Goal: Communication & Community: Answer question/provide support

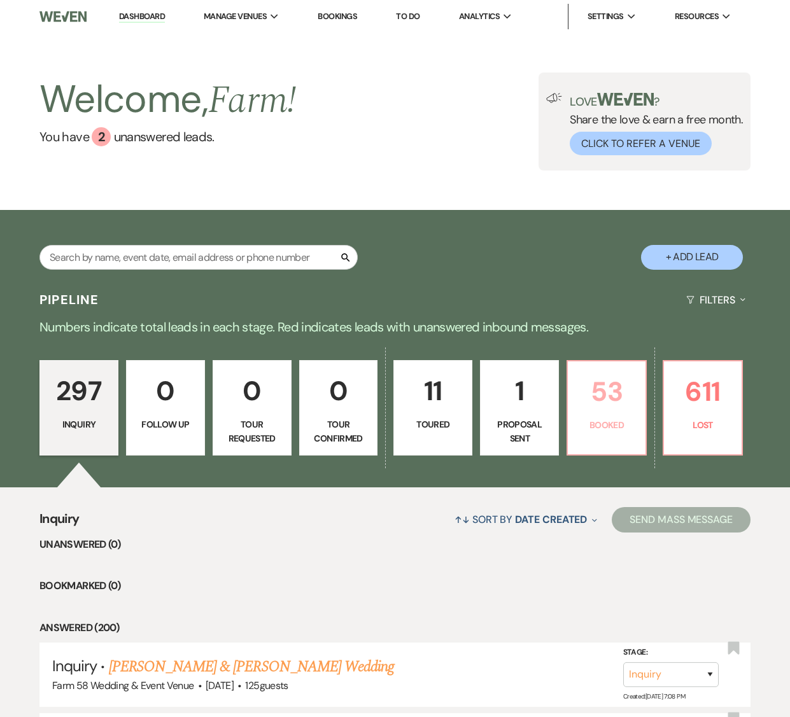
click at [624, 394] on p "53" at bounding box center [606, 391] width 62 height 43
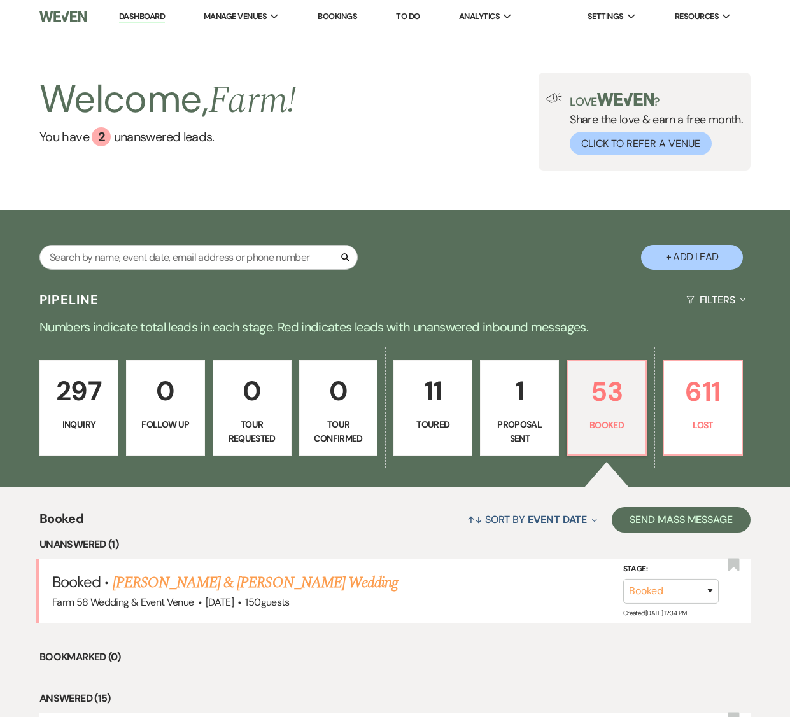
scroll to position [3, 0]
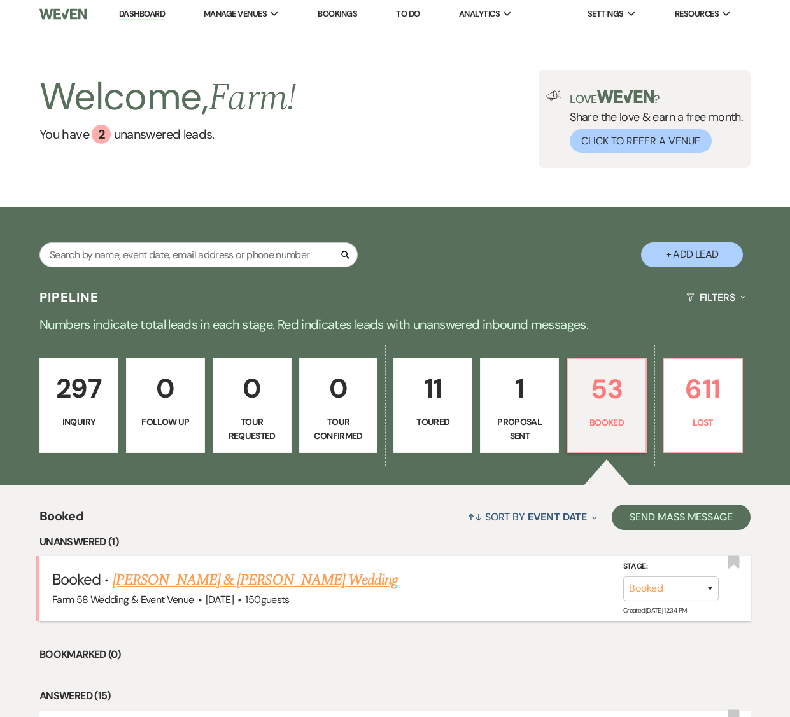
click at [184, 546] on link "[PERSON_NAME] & [PERSON_NAME] Wedding" at bounding box center [255, 580] width 285 height 23
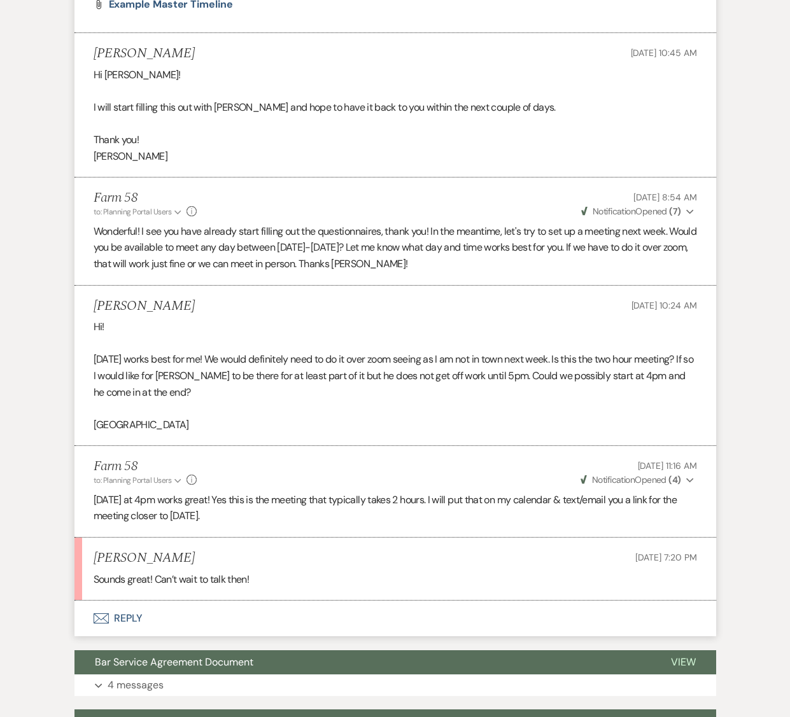
scroll to position [927, 0]
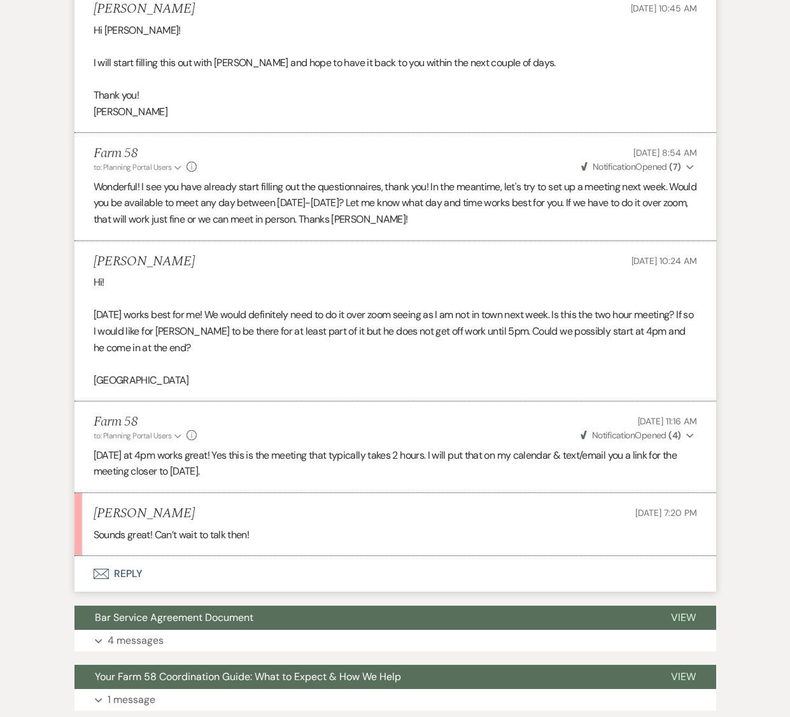
click at [113, 546] on button "Envelope Reply" at bounding box center [394, 574] width 641 height 36
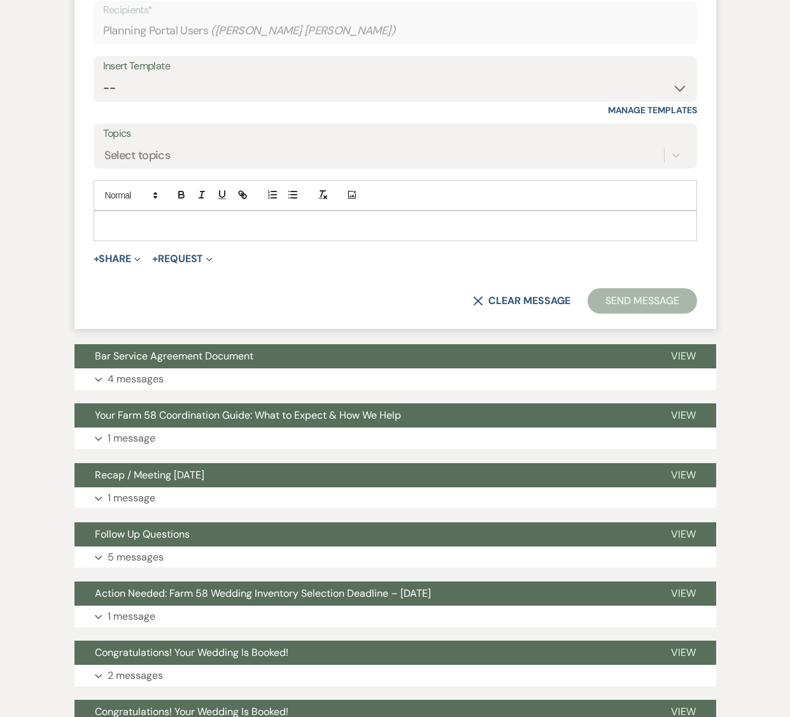
scroll to position [1477, 0]
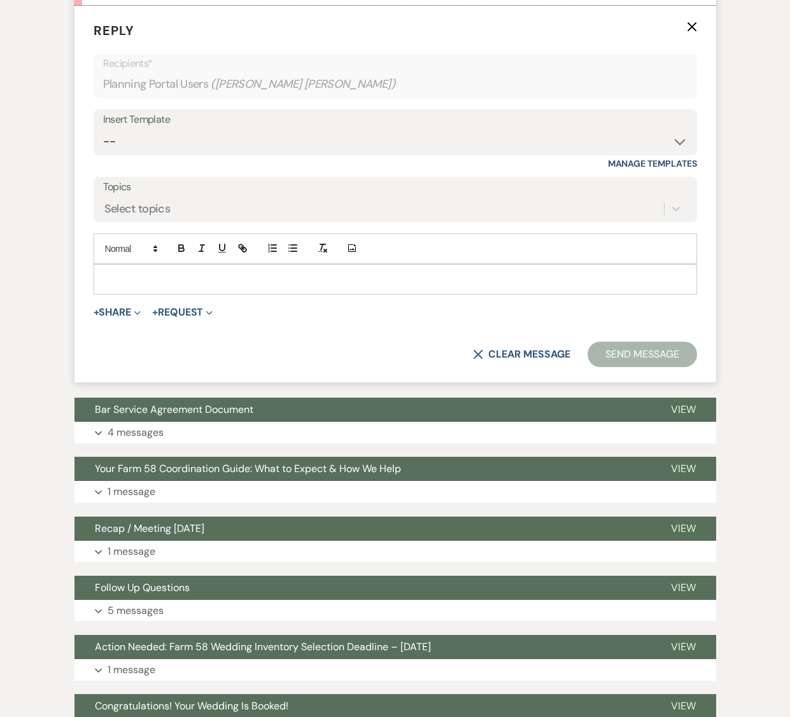
click at [112, 267] on div at bounding box center [395, 279] width 602 height 29
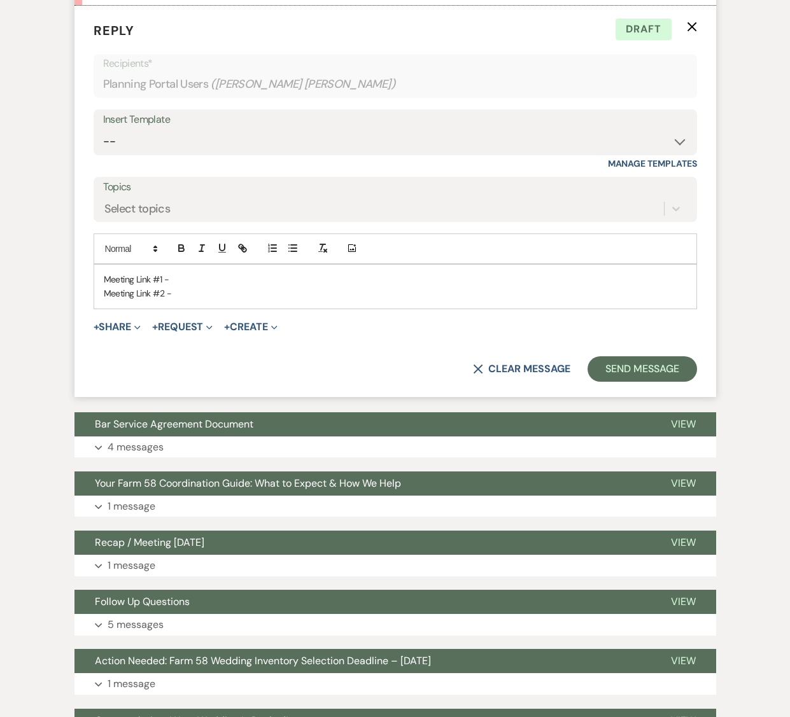
click at [193, 280] on p "Meeting Link #1 -" at bounding box center [395, 279] width 583 height 14
click at [253, 302] on div "Meeting Link #1 - [URL][DOMAIN_NAME][PERSON_NAME] Meeting Link #2 -" at bounding box center [395, 287] width 602 height 44
click at [105, 280] on p "Meeting Link #1 - [URL][DOMAIN_NAME][PERSON_NAME]" at bounding box center [395, 279] width 583 height 14
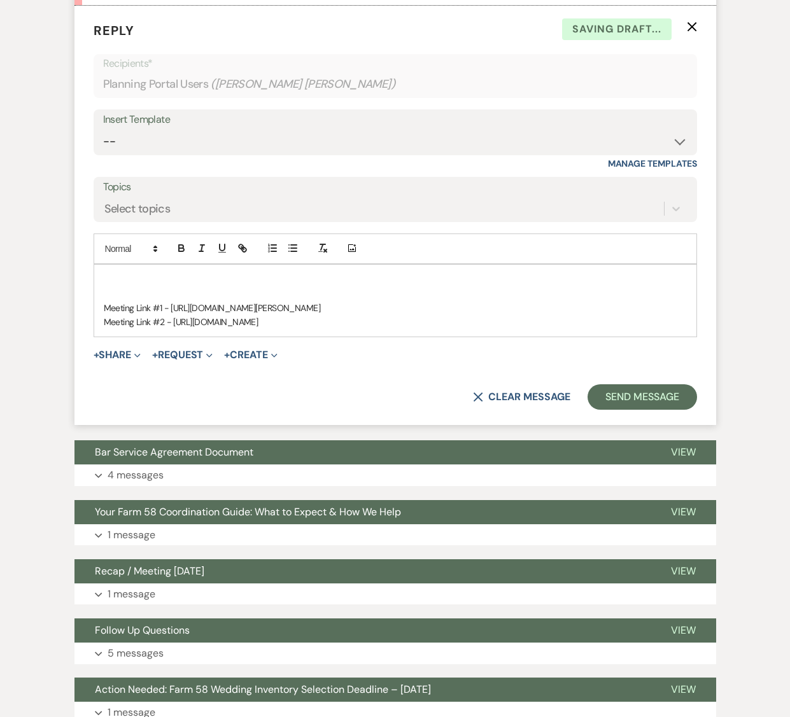
click at [143, 278] on p at bounding box center [395, 279] width 583 height 14
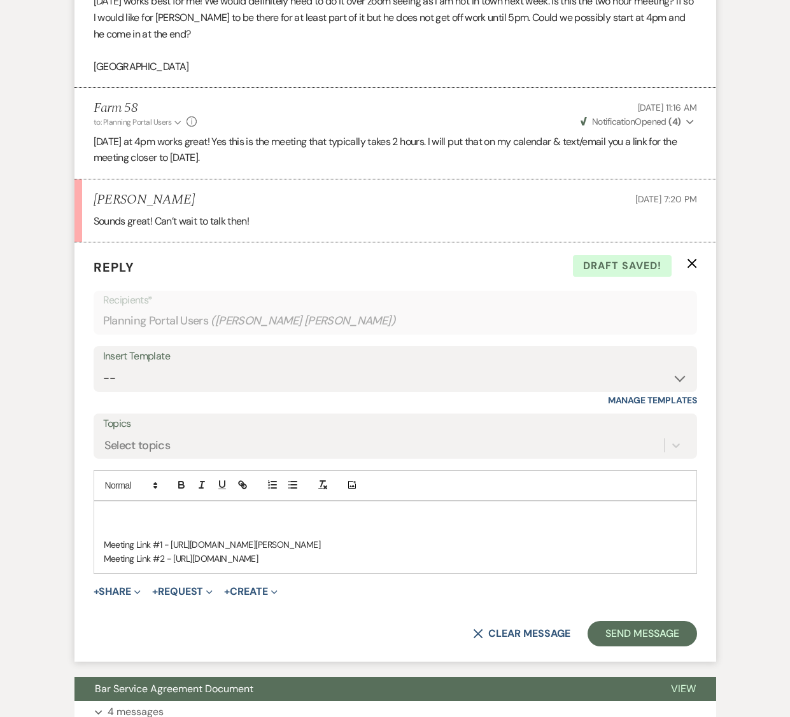
scroll to position [1184, 0]
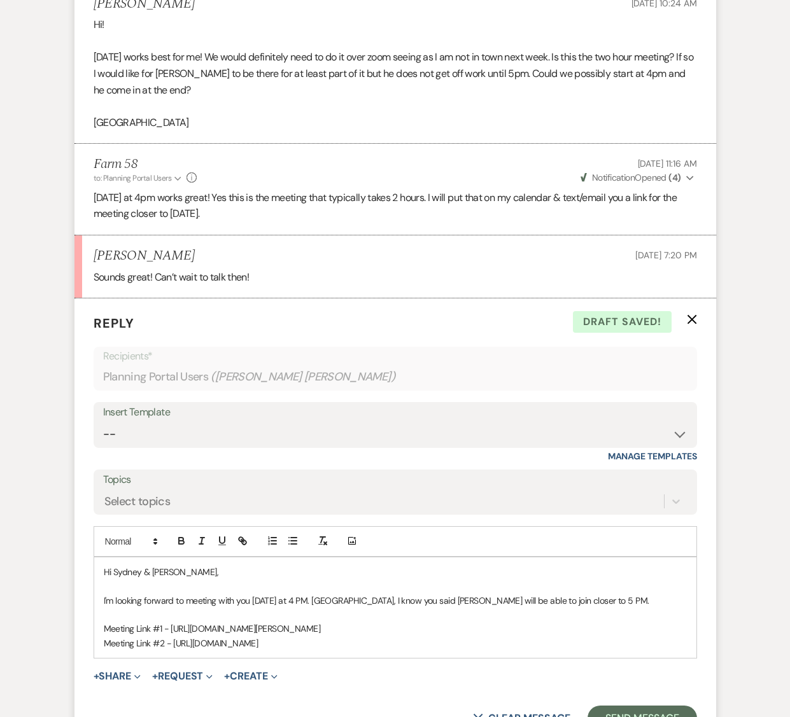
click at [104, 546] on p "I'm looking forward to meeting with you [DATE] at 4 PM. [GEOGRAPHIC_DATA], I kn…" at bounding box center [395, 601] width 583 height 14
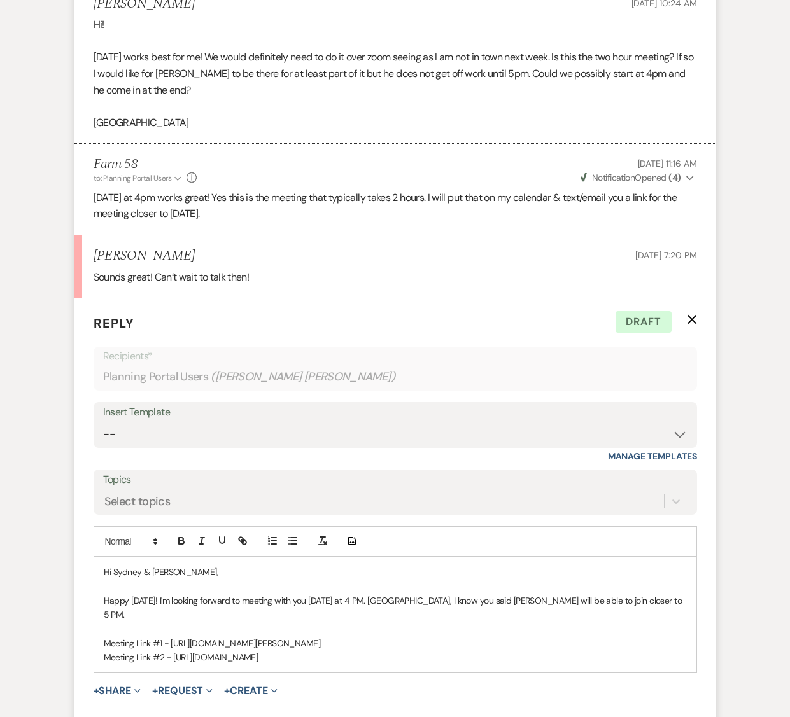
click at [631, 546] on p "Happy [DATE]! I'm looking forward to meeting with you [DATE] at 4 PM. [GEOGRAPH…" at bounding box center [395, 608] width 583 height 29
drag, startPoint x: 617, startPoint y: 601, endPoint x: 368, endPoint y: 599, distance: 249.5
click at [368, 546] on p "Happy [DATE]! I'm looking forward to meeting with you [DATE] at 4 PM. [GEOGRAPH…" at bounding box center [395, 608] width 583 height 29
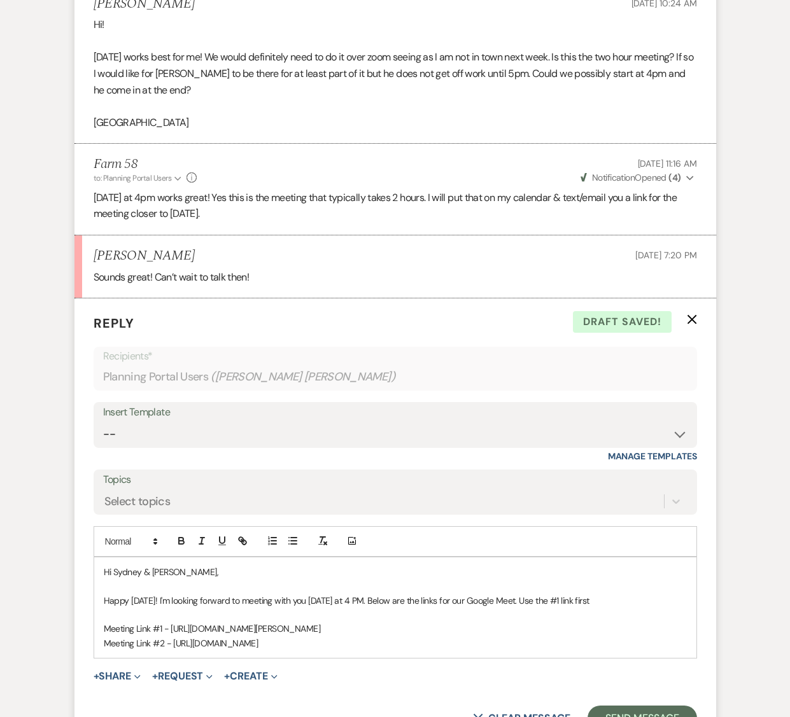
click at [522, 546] on p "Happy [DATE]! I'm looking forward to meeting with you [DATE] at 4 PM. Below are…" at bounding box center [395, 601] width 583 height 14
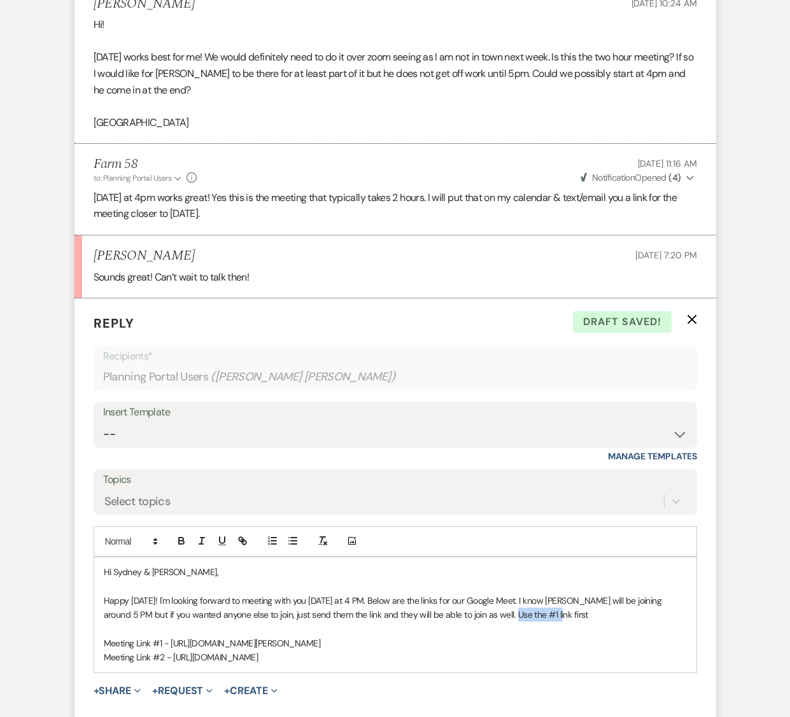
drag, startPoint x: 541, startPoint y: 615, endPoint x: 498, endPoint y: 610, distance: 42.9
click at [498, 546] on p "Happy [DATE]! I'm looking forward to meeting with you [DATE] at 4 PM. Below are…" at bounding box center [395, 608] width 583 height 29
drag, startPoint x: 534, startPoint y: 614, endPoint x: 467, endPoint y: 613, distance: 66.8
click at [467, 546] on p "Happy [DATE]! I'm looking forward to meeting with you [DATE] at 4 PM. Below are…" at bounding box center [395, 608] width 583 height 29
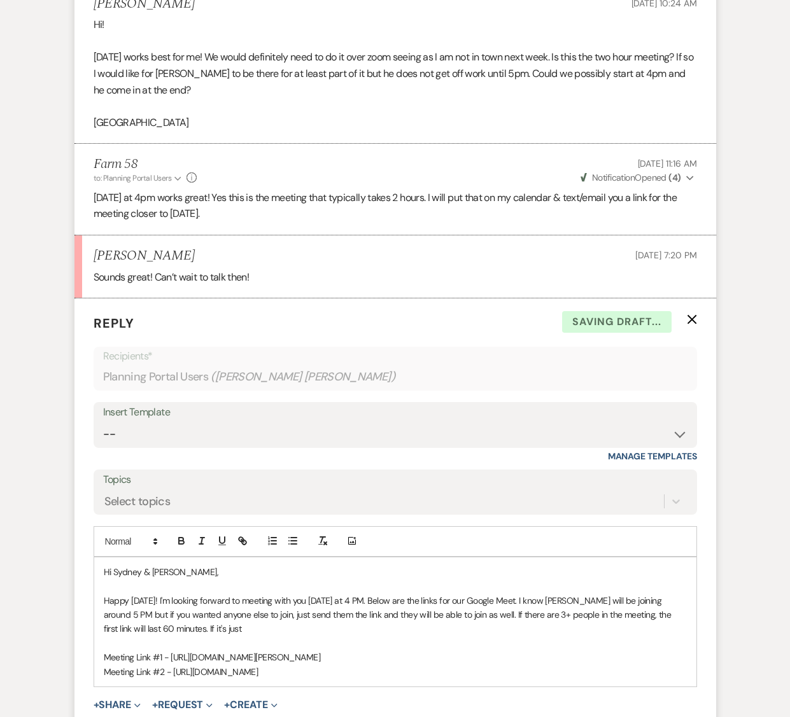
click at [147, 546] on p "Happy [DATE]! I'm looking forward to meeting with you [DATE] at 4 PM. Below are…" at bounding box center [395, 615] width 583 height 43
click at [652, 546] on p "Happy [DATE]! I'm looking forward to meeting with you [DATE] at 4 PM. Below are…" at bounding box center [395, 615] width 583 height 43
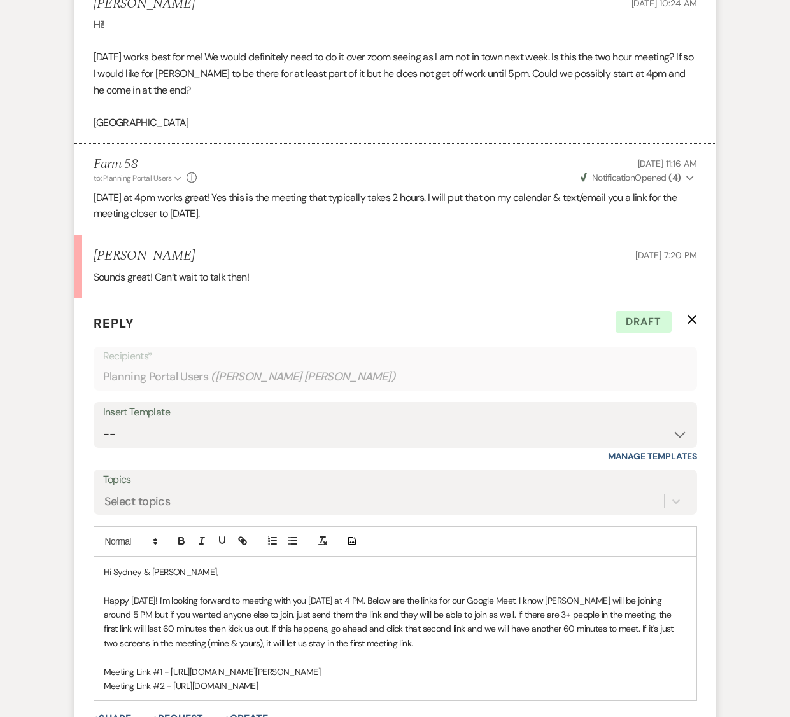
click at [520, 546] on p "Happy [DATE]! I'm looking forward to meeting with you [DATE] at 4 PM. Below are…" at bounding box center [395, 622] width 583 height 57
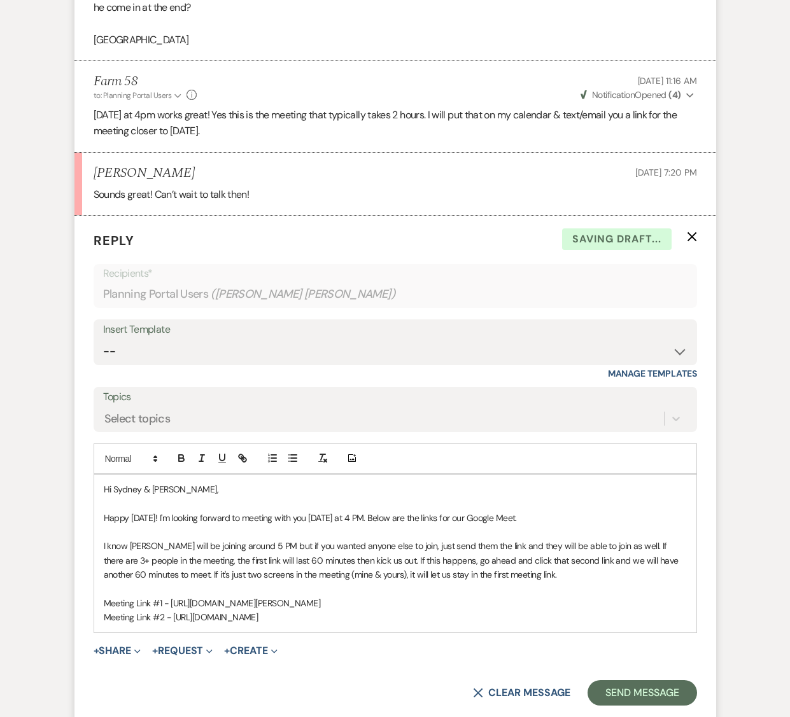
scroll to position [1406, 0]
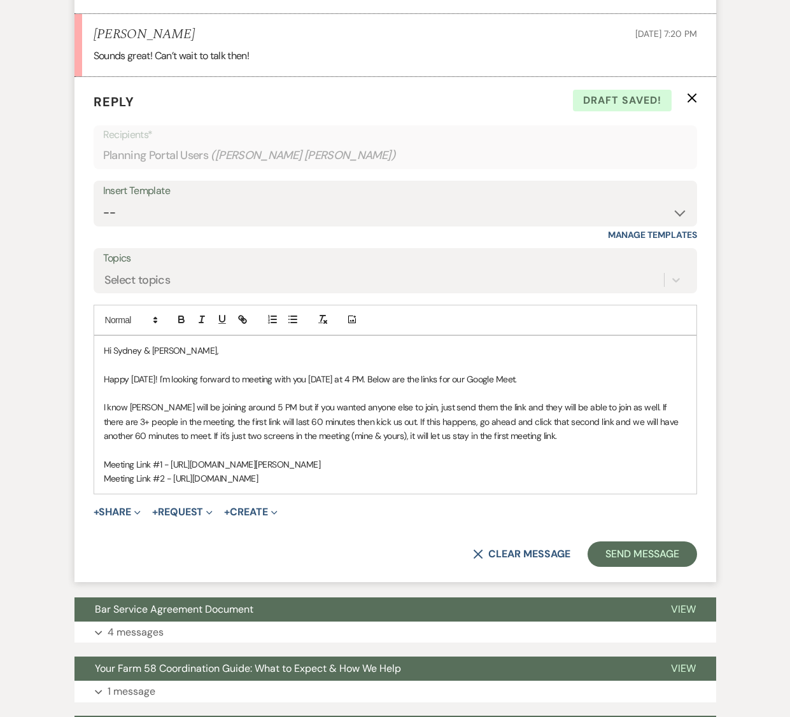
click at [488, 414] on p "I know [PERSON_NAME] will be joining around 5 PM but if you wanted anyone else …" at bounding box center [395, 421] width 583 height 43
click at [487, 409] on p "I know [PERSON_NAME] will be joining around 5 PM but if you wanted anyone else …" at bounding box center [395, 421] width 583 height 43
click at [507, 427] on p "I know [PERSON_NAME] will be joining around 5 PM but if you wanted anyone else …" at bounding box center [395, 421] width 583 height 43
click at [487, 409] on p "I know [PERSON_NAME] will be joining around 5 PM but if you wanted anyone else …" at bounding box center [395, 421] width 583 height 43
click at [532, 438] on p "I know [PERSON_NAME] will be joining around 5 PM but if you wanted anyone else …" at bounding box center [395, 421] width 583 height 43
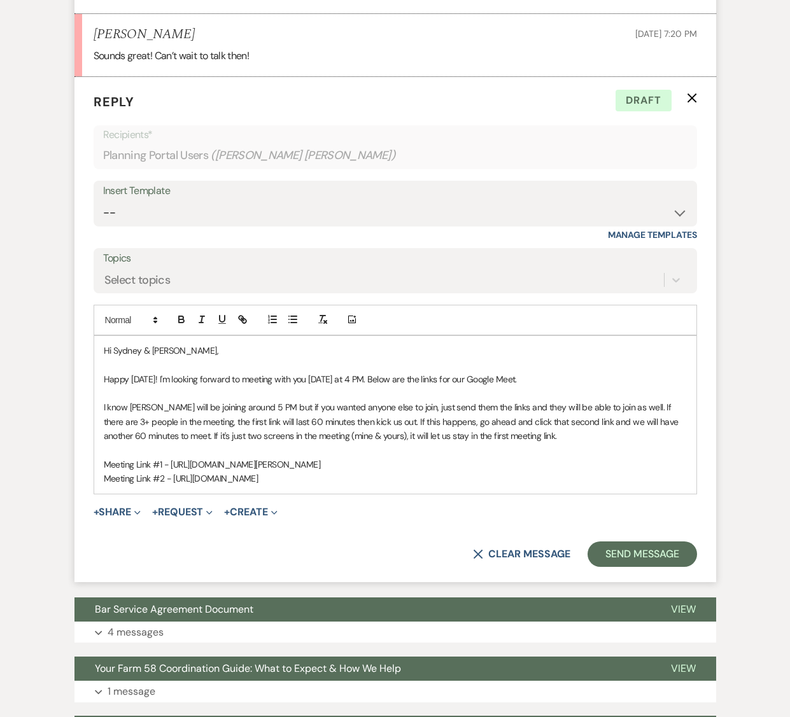
click at [129, 418] on p "I know [PERSON_NAME] will be joining around 5 PM but if you wanted anyone else …" at bounding box center [395, 421] width 583 height 43
click at [551, 437] on p "I know [PERSON_NAME] will be joining around 5 PM but if you wanted anyone else …" at bounding box center [395, 421] width 583 height 43
click at [386, 437] on p "I know [PERSON_NAME] will be joining around 5 PM but if you wanted anyone else …" at bounding box center [395, 421] width 583 height 43
click at [639, 431] on p "I know [PERSON_NAME] will be joining around 5 PM but if you wanted anyone else …" at bounding box center [395, 421] width 583 height 43
click at [396, 475] on p "Meeting Link #2 - [URL][DOMAIN_NAME]" at bounding box center [395, 479] width 583 height 14
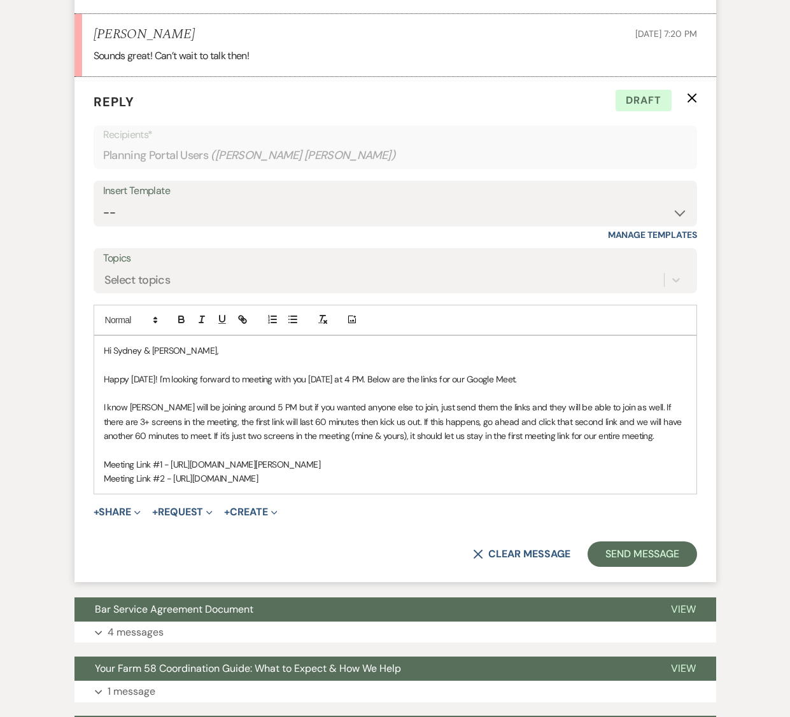
drag, startPoint x: 323, startPoint y: 479, endPoint x: 174, endPoint y: 477, distance: 149.5
click at [174, 477] on p "Meeting Link #2 - [URL][DOMAIN_NAME]" at bounding box center [395, 479] width 583 height 14
click at [178, 314] on icon "button" at bounding box center [181, 319] width 11 height 11
click at [221, 322] on icon "button" at bounding box center [222, 319] width 5 height 6
click at [316, 461] on p "Meeting Link #1 - [URL][DOMAIN_NAME][PERSON_NAME]" at bounding box center [395, 465] width 583 height 14
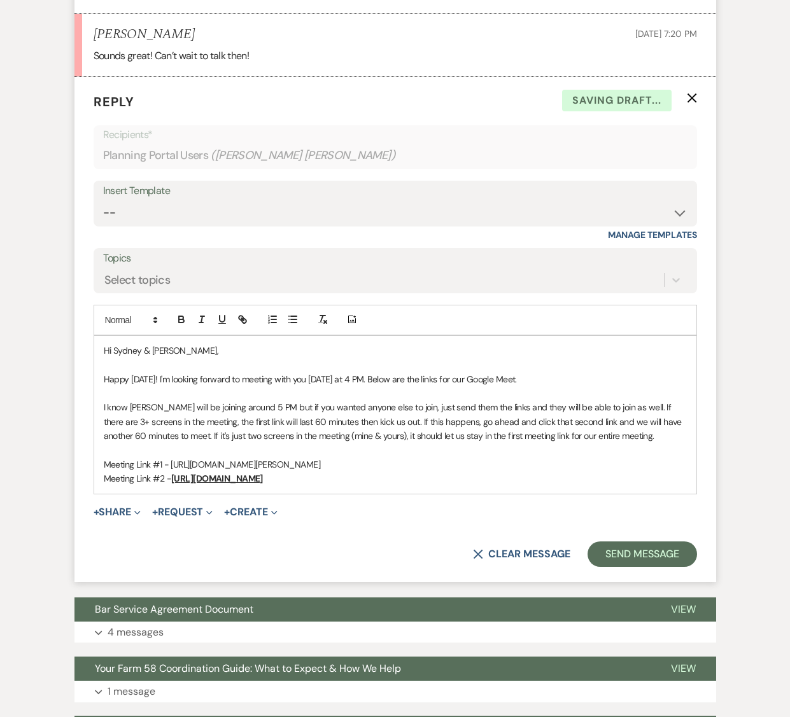
drag, startPoint x: 323, startPoint y: 462, endPoint x: 171, endPoint y: 465, distance: 152.1
click at [171, 465] on p "Meeting Link #1 - [URL][DOMAIN_NAME][PERSON_NAME]" at bounding box center [395, 465] width 583 height 14
click at [263, 475] on u "[URL][DOMAIN_NAME]" at bounding box center [217, 478] width 92 height 11
drag, startPoint x: 163, startPoint y: 465, endPoint x: 104, endPoint y: 469, distance: 59.3
click at [104, 469] on p "Meeting Link #1 - [URL][DOMAIN_NAME][PERSON_NAME]" at bounding box center [395, 465] width 583 height 14
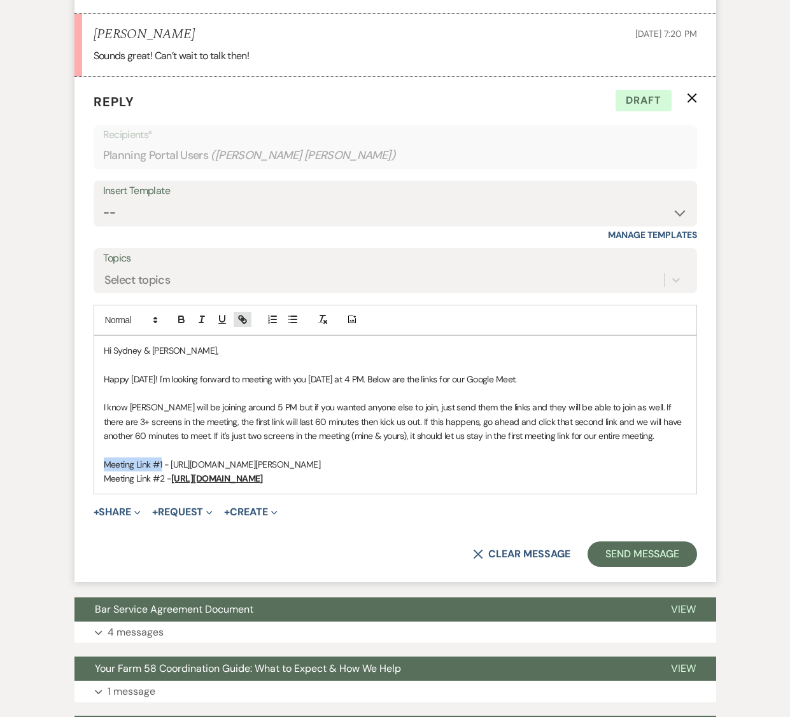
click at [246, 320] on icon "button" at bounding box center [242, 319] width 11 height 11
drag, startPoint x: 332, startPoint y: 465, endPoint x: 171, endPoint y: 464, distance: 160.4
click at [171, 464] on p "Meeting Link #1 - [URL][DOMAIN_NAME][PERSON_NAME]" at bounding box center [395, 465] width 583 height 14
copy p "[URL][DOMAIN_NAME][PERSON_NAME]"
drag, startPoint x: 161, startPoint y: 465, endPoint x: 111, endPoint y: 468, distance: 50.4
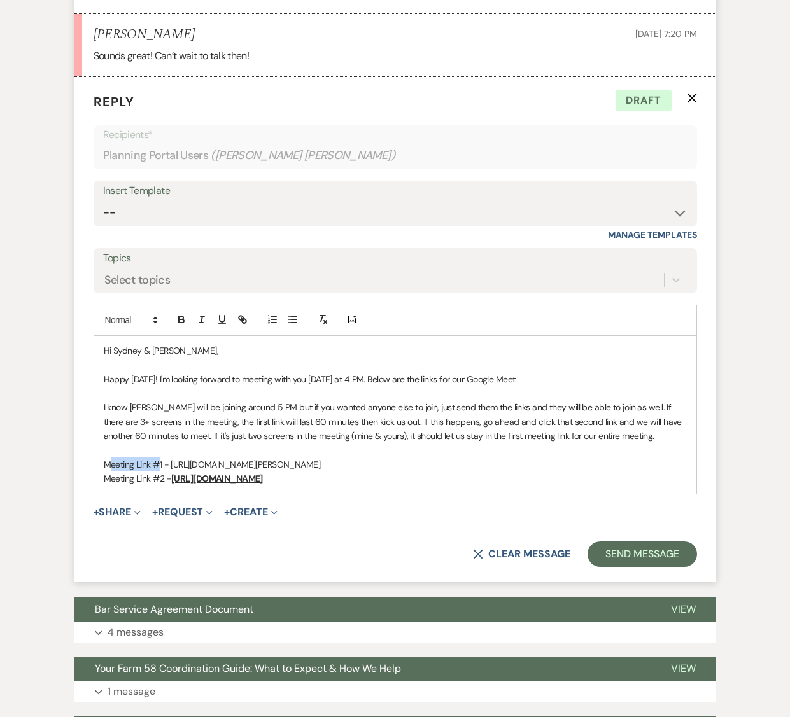
click at [111, 468] on p "Meeting Link #1 - [URL][DOMAIN_NAME][PERSON_NAME]" at bounding box center [395, 465] width 583 height 14
drag, startPoint x: 163, startPoint y: 464, endPoint x: 100, endPoint y: 463, distance: 63.0
click at [100, 463] on div "Hi Sydney & [PERSON_NAME], Happy [DATE]! I'm looking forward to meeting with yo…" at bounding box center [395, 415] width 602 height 158
click at [241, 315] on icon "button" at bounding box center [242, 319] width 11 height 11
paste input "[URL][DOMAIN_NAME][PERSON_NAME]"
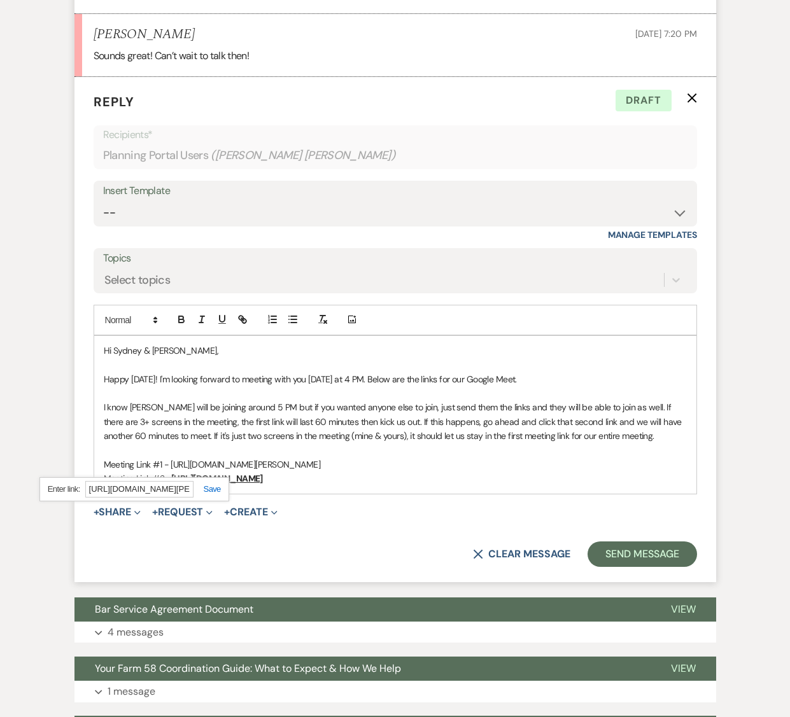
scroll to position [0, 41]
click at [211, 487] on link at bounding box center [206, 489] width 27 height 10
drag, startPoint x: 342, startPoint y: 479, endPoint x: 173, endPoint y: 484, distance: 169.3
click at [173, 484] on p "Meeting Link #2 - [URL][DOMAIN_NAME]" at bounding box center [395, 479] width 583 height 14
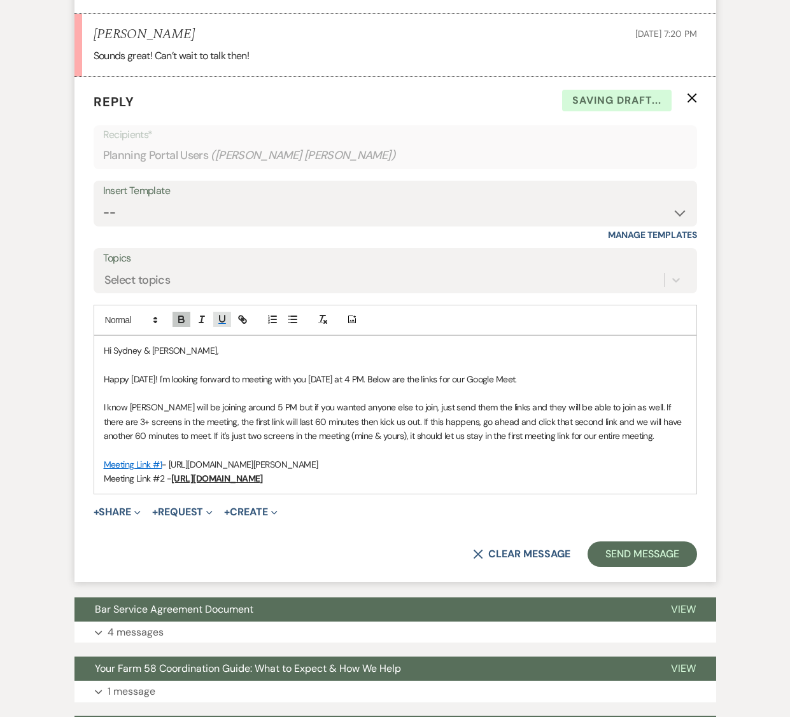
click at [220, 319] on icon "button" at bounding box center [222, 319] width 5 height 6
click at [183, 323] on icon "button" at bounding box center [181, 319] width 11 height 11
click at [334, 500] on form "Reply X Saving draft... Recipients* Planning Portal Users ( [PERSON_NAME] [PERS…" at bounding box center [394, 329] width 641 height 505
drag, startPoint x: 318, startPoint y: 479, endPoint x: 172, endPoint y: 476, distance: 145.7
click at [172, 476] on p "Meeting Link #2 - [URL][DOMAIN_NAME]" at bounding box center [395, 479] width 583 height 14
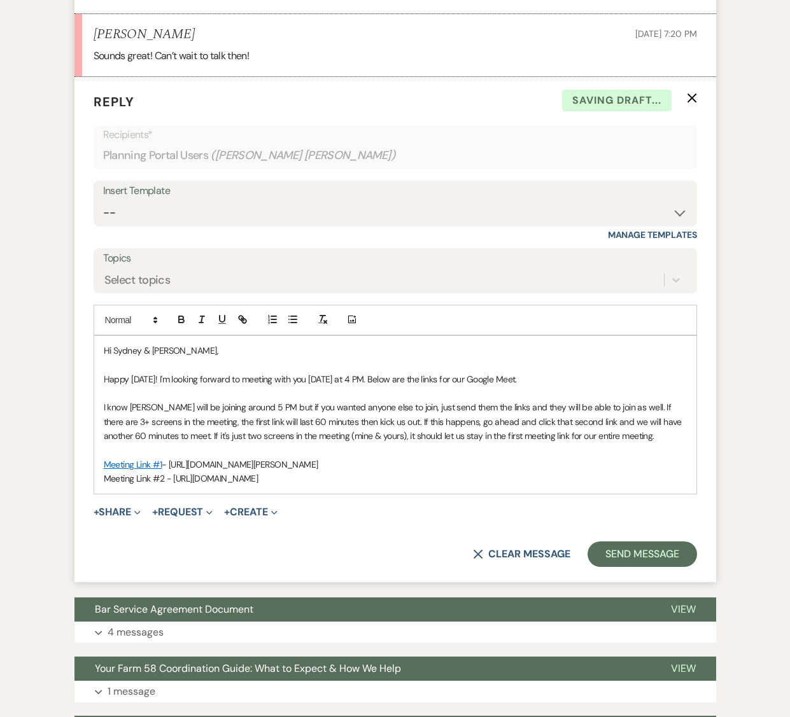
copy p "[URL][DOMAIN_NAME]"
drag, startPoint x: 164, startPoint y: 473, endPoint x: 99, endPoint y: 481, distance: 65.4
click at [99, 481] on div "Hi Sydney & [PERSON_NAME], Happy [DATE]! I'm looking forward to meeting with yo…" at bounding box center [395, 415] width 602 height 158
click at [242, 319] on icon "button" at bounding box center [241, 318] width 4 height 4
paste input "[URL][DOMAIN_NAME]"
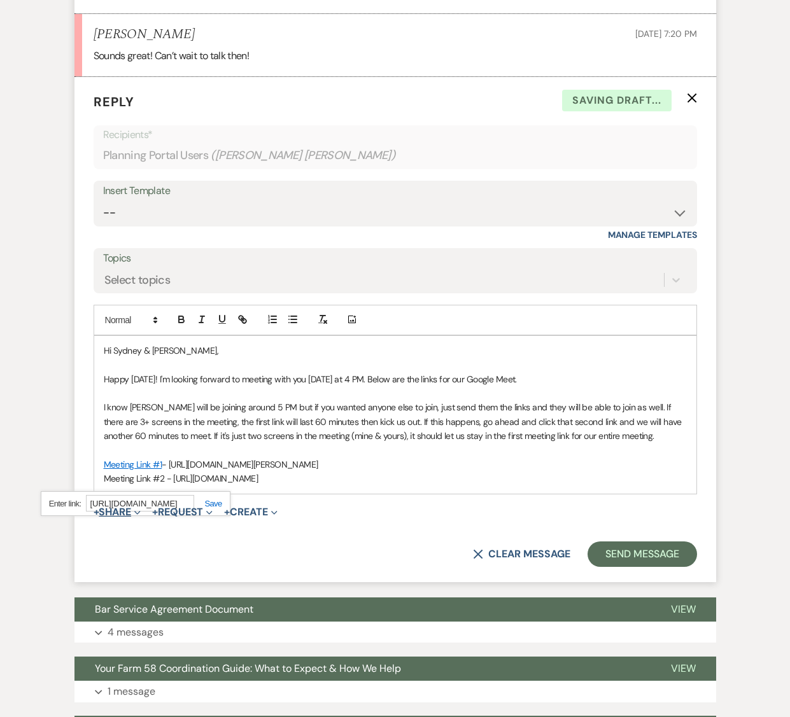
scroll to position [0, 41]
click at [213, 505] on span "+ Request Expand Generate Payment Payment Vendor List Vendor list Doc Upload Do…" at bounding box center [182, 512] width 60 height 15
drag, startPoint x: 165, startPoint y: 475, endPoint x: 102, endPoint y: 472, distance: 63.7
click at [102, 472] on div "Hi Sydney & [PERSON_NAME], Happy [DATE]! I'm looking forward to meeting with yo…" at bounding box center [395, 415] width 602 height 158
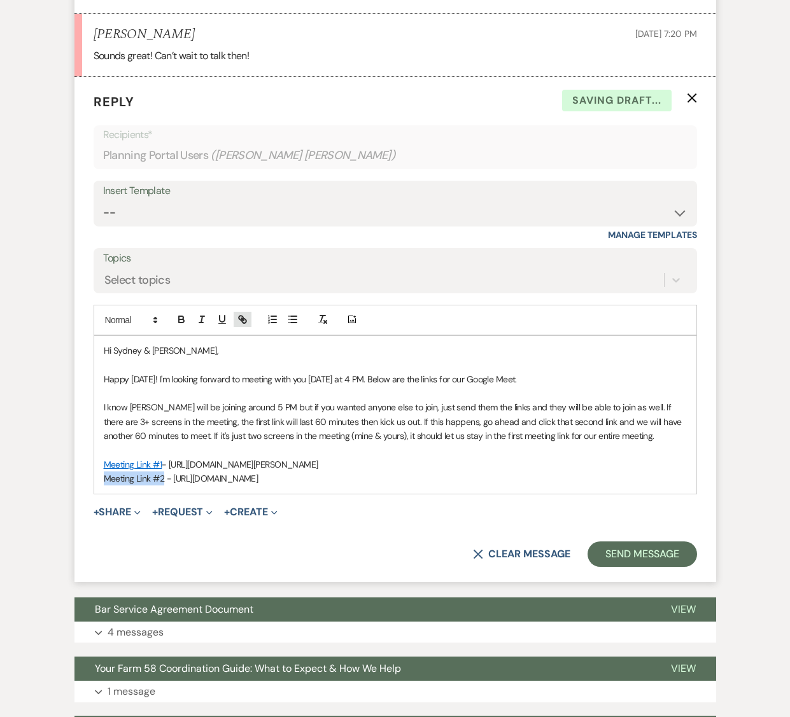
click at [242, 321] on icon "button" at bounding box center [244, 321] width 4 height 4
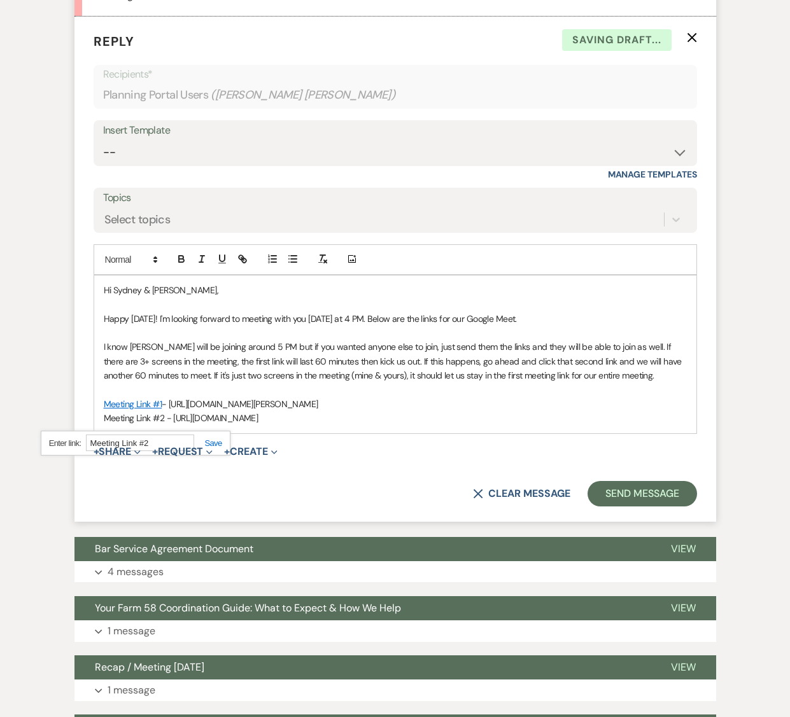
scroll to position [1469, 0]
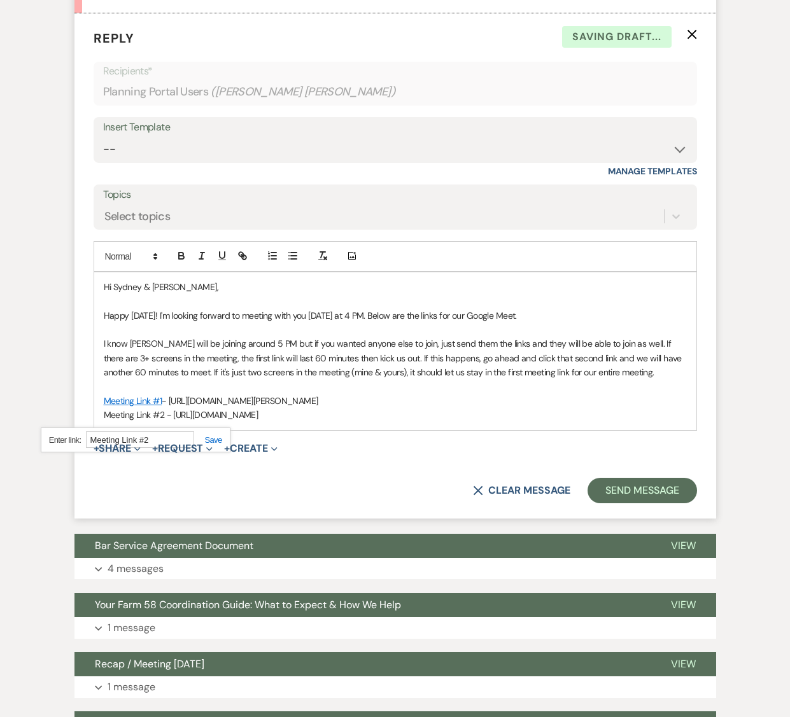
paste input "[URL][DOMAIN_NAME]"
type input "[URL][DOMAIN_NAME]"
click at [209, 437] on link at bounding box center [207, 440] width 27 height 10
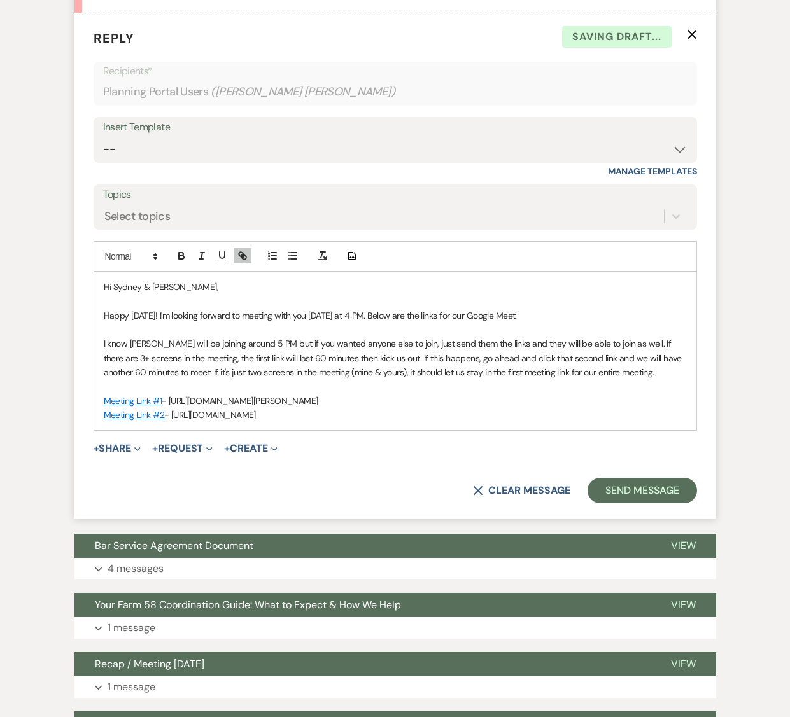
click at [387, 413] on p "Meeting Link #2 - [URL][DOMAIN_NAME]" at bounding box center [395, 415] width 583 height 14
drag, startPoint x: 514, startPoint y: 373, endPoint x: 482, endPoint y: 370, distance: 32.6
click at [482, 370] on p "I know [PERSON_NAME] will be joining around 5 PM but if you wanted anyone else …" at bounding box center [395, 358] width 583 height 43
click at [626, 372] on p "I know [PERSON_NAME] will be joining around 5 PM but if you wanted anyone else …" at bounding box center [395, 358] width 583 height 43
click at [635, 491] on button "Send Message" at bounding box center [641, 490] width 109 height 25
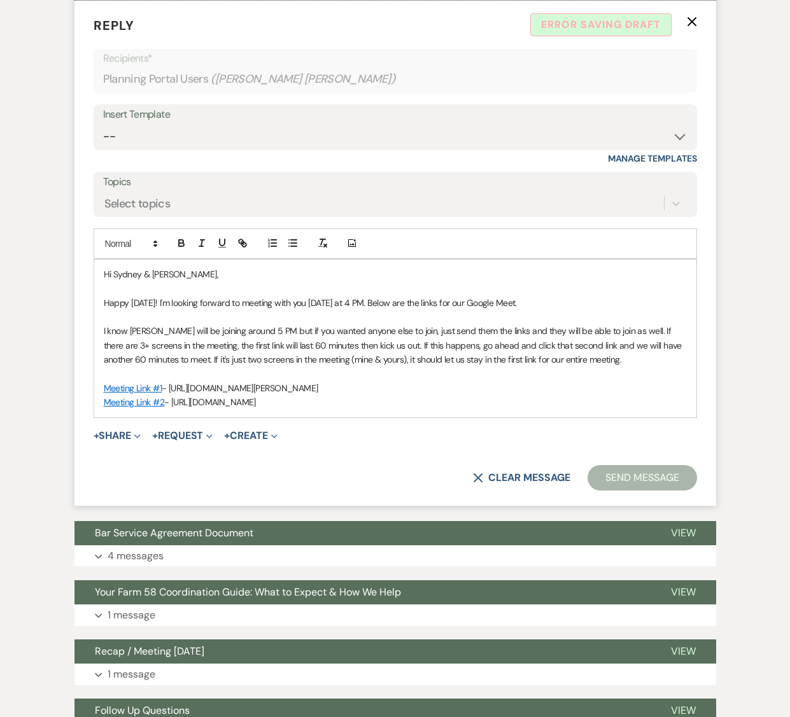
scroll to position [1480, 0]
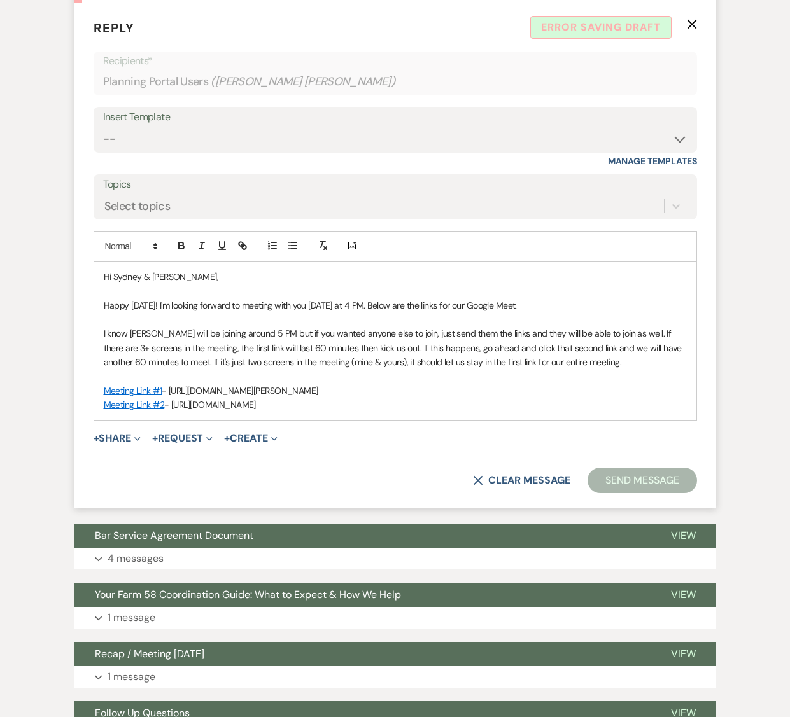
drag, startPoint x: 325, startPoint y: 406, endPoint x: 98, endPoint y: 277, distance: 261.3
click at [98, 277] on div "Hi Sydney & [PERSON_NAME], Happy [DATE]! I'm looking forward to meeting with yo…" at bounding box center [395, 341] width 602 height 158
copy div "Hi Sydney & [PERSON_NAME], Happy [DATE]! I'm looking forward to meeting with yo…"
click at [354, 384] on p "Meeting Link #1 - [URL][DOMAIN_NAME][PERSON_NAME]" at bounding box center [395, 391] width 583 height 14
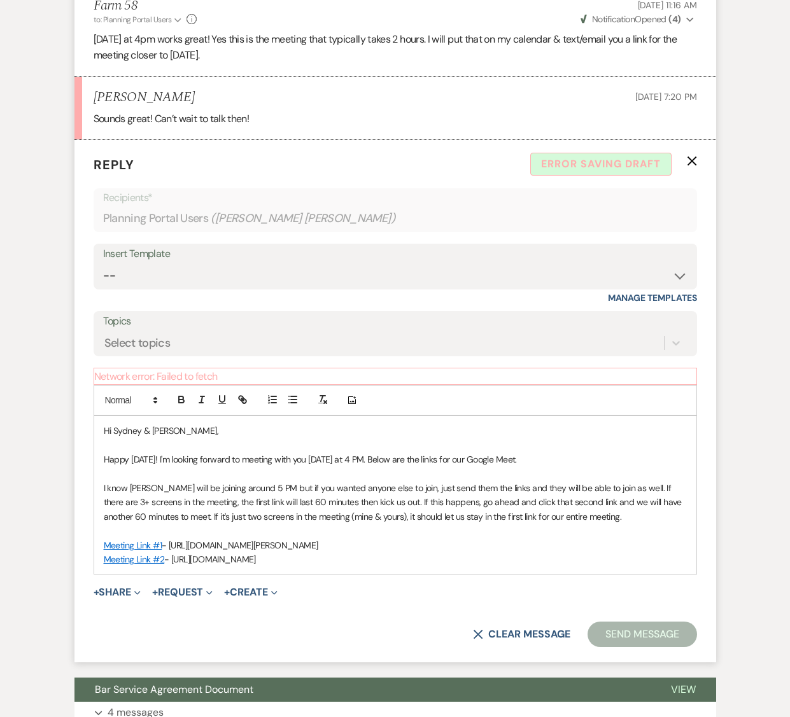
scroll to position [1494, 0]
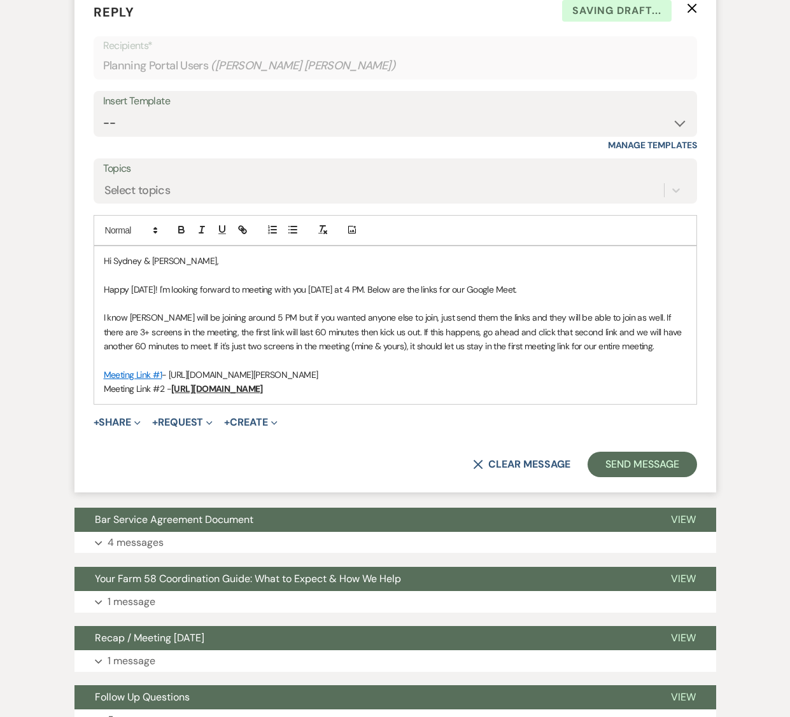
scroll to position [1495, 0]
drag, startPoint x: 348, startPoint y: 391, endPoint x: 79, endPoint y: 246, distance: 305.8
click at [79, 246] on form "Reply X Draft saved! Recipients* Planning Portal Users ( Sydney Gray, Leslie Gr…" at bounding box center [394, 239] width 641 height 505
click at [638, 461] on button "Send Message" at bounding box center [641, 464] width 109 height 25
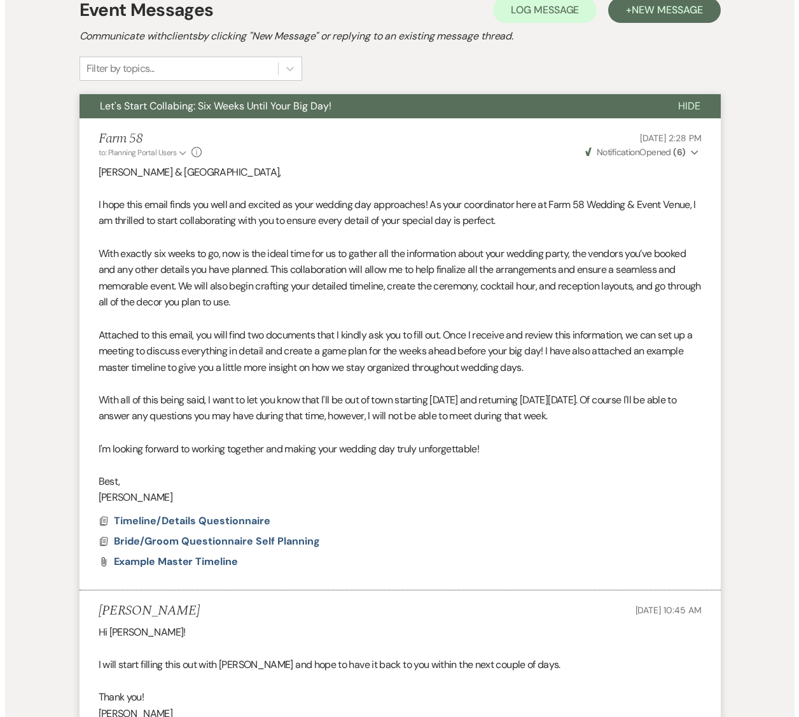
scroll to position [331, 0]
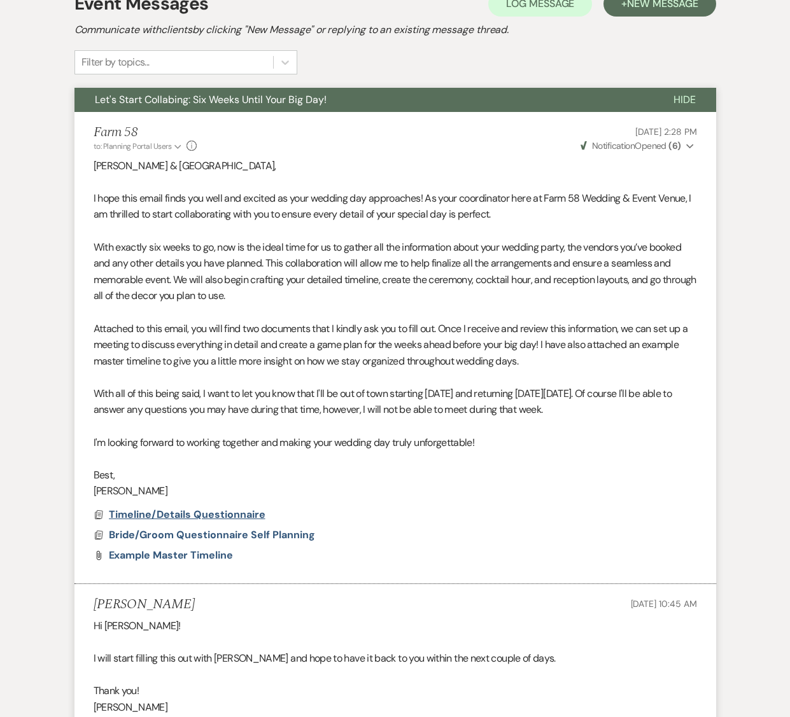
click at [213, 516] on span "Timeline/Details Questionnaire" at bounding box center [187, 514] width 157 height 13
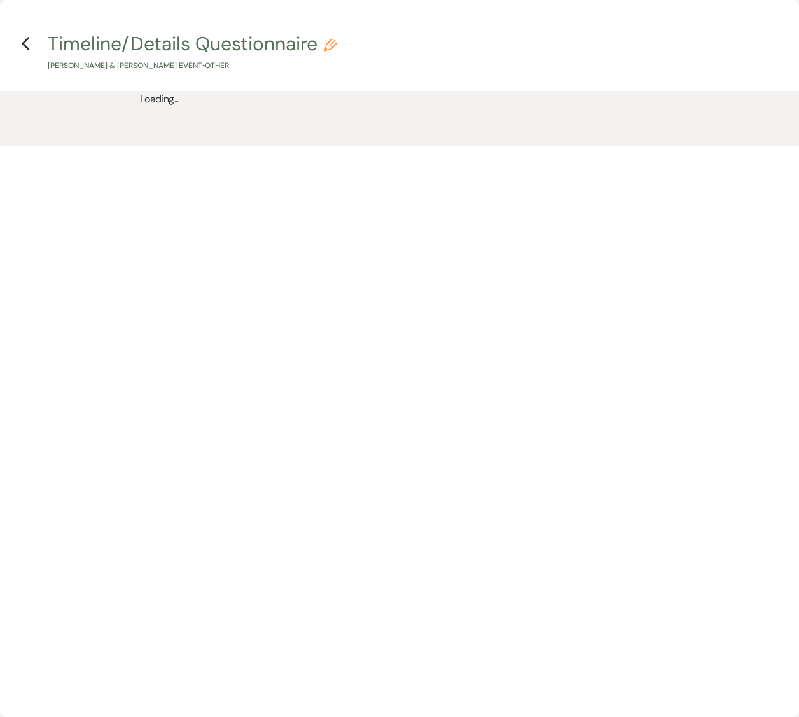
scroll to position [0, 0]
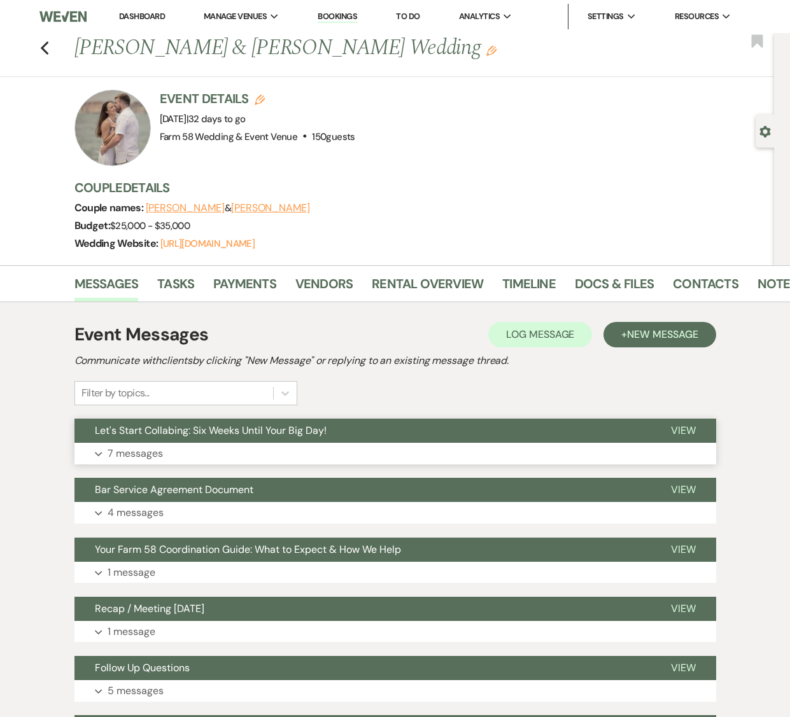
click at [139, 456] on p "7 messages" at bounding box center [135, 453] width 55 height 17
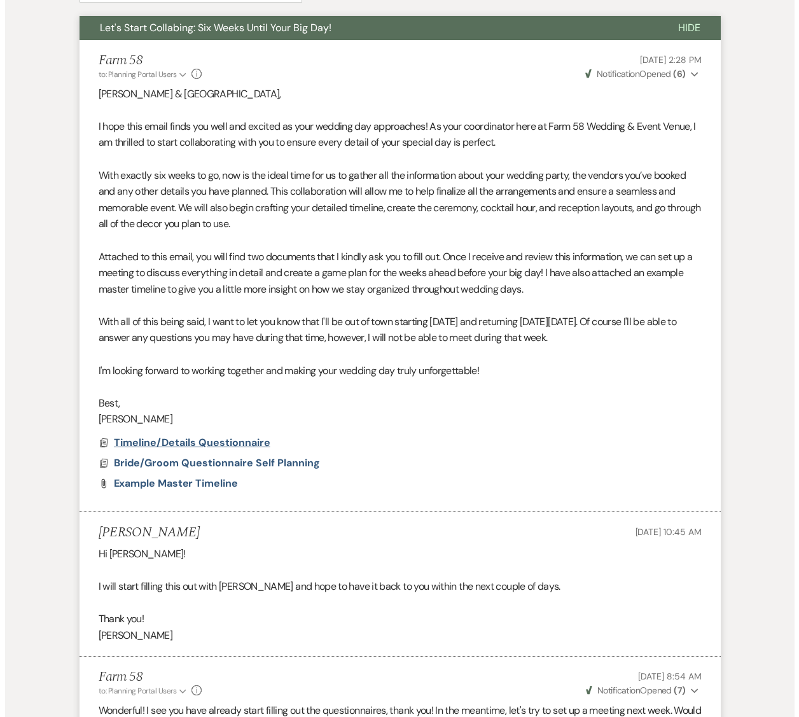
scroll to position [405, 0]
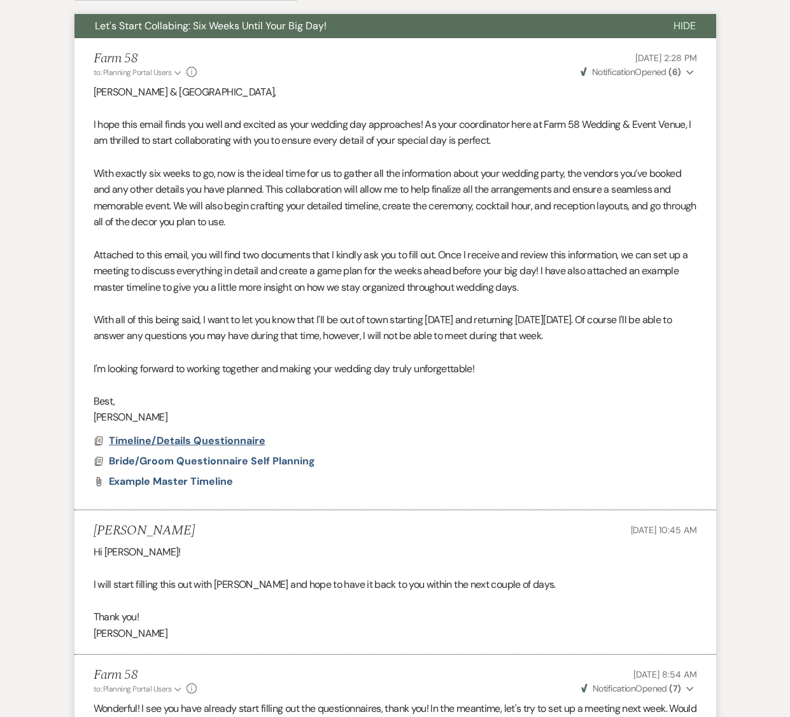
click at [188, 438] on span "Timeline/Details Questionnaire" at bounding box center [187, 440] width 157 height 13
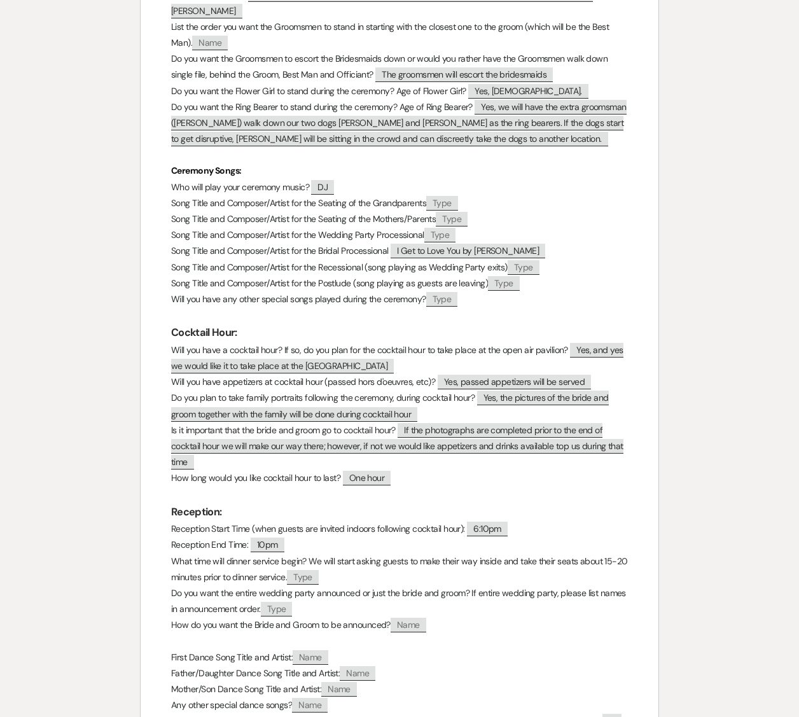
scroll to position [998, 0]
click at [211, 35] on span "Name" at bounding box center [210, 42] width 36 height 15
click at [217, 35] on span "Name" at bounding box center [210, 42] width 36 height 15
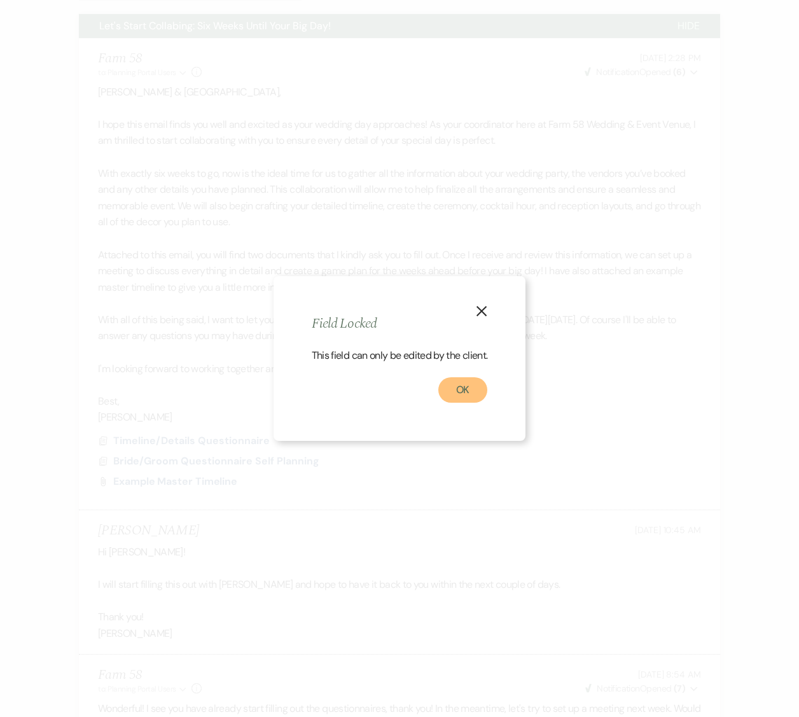
click at [468, 392] on button "OK" at bounding box center [463, 389] width 50 height 25
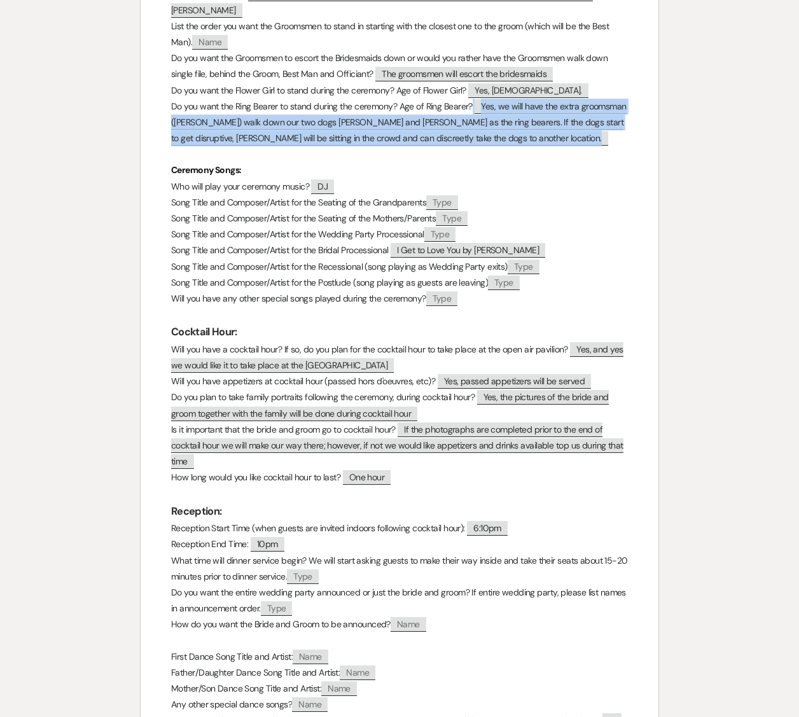
click at [347, 124] on span "Yes, we will have the extra groomsman (Bryce Pickard) walk down our two dogs Ol…" at bounding box center [399, 122] width 456 height 46
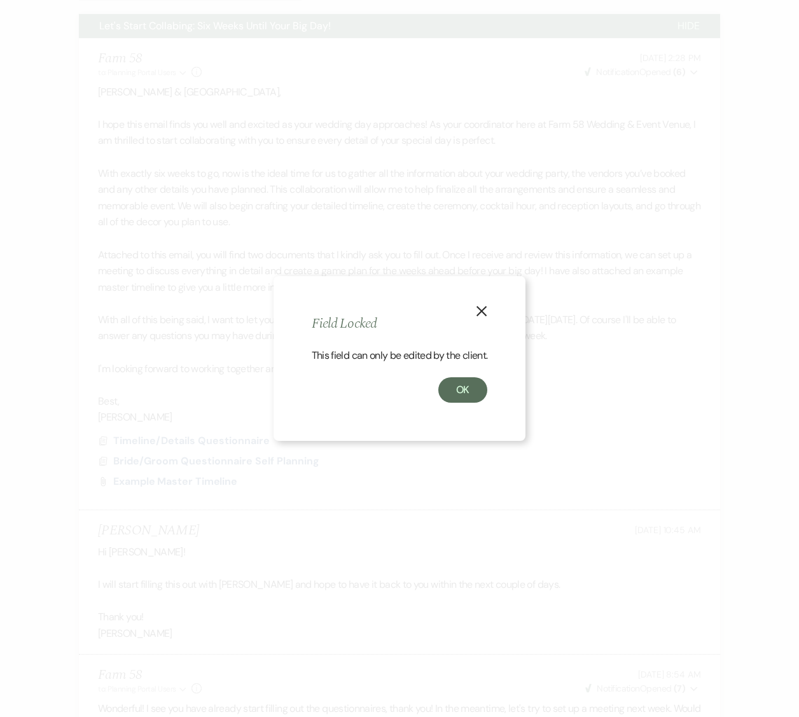
click at [497, 314] on div "X Field Locked This field can only be edited by the client. OK" at bounding box center [400, 358] width 253 height 165
click at [477, 307] on icon "X" at bounding box center [481, 310] width 11 height 11
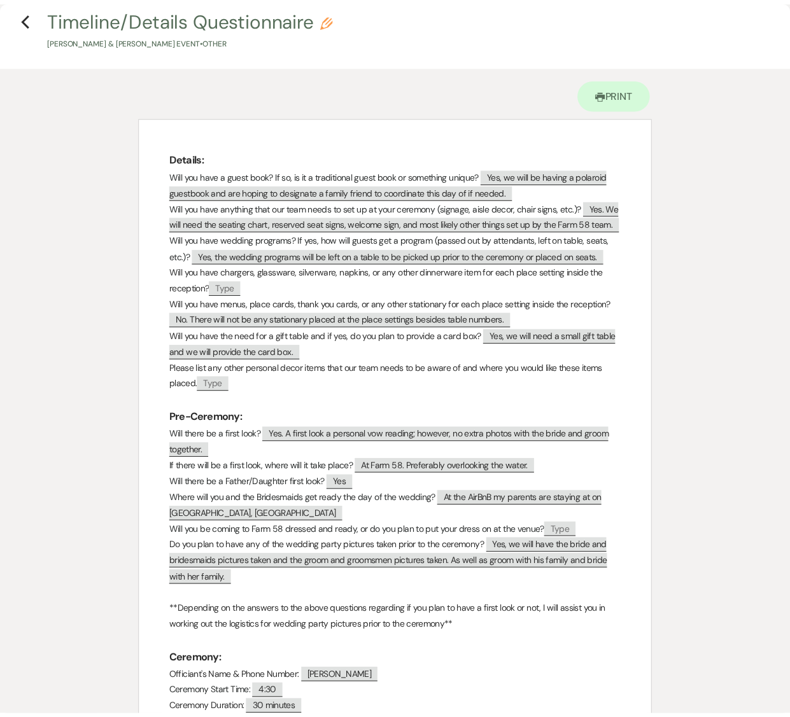
scroll to position [0, 0]
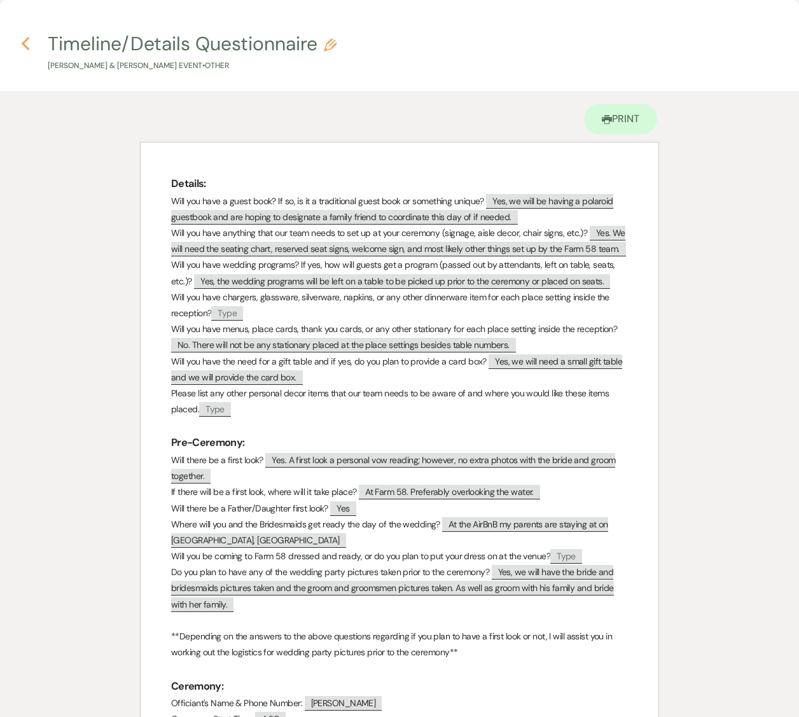
click at [22, 39] on icon "Previous" at bounding box center [26, 43] width 10 height 15
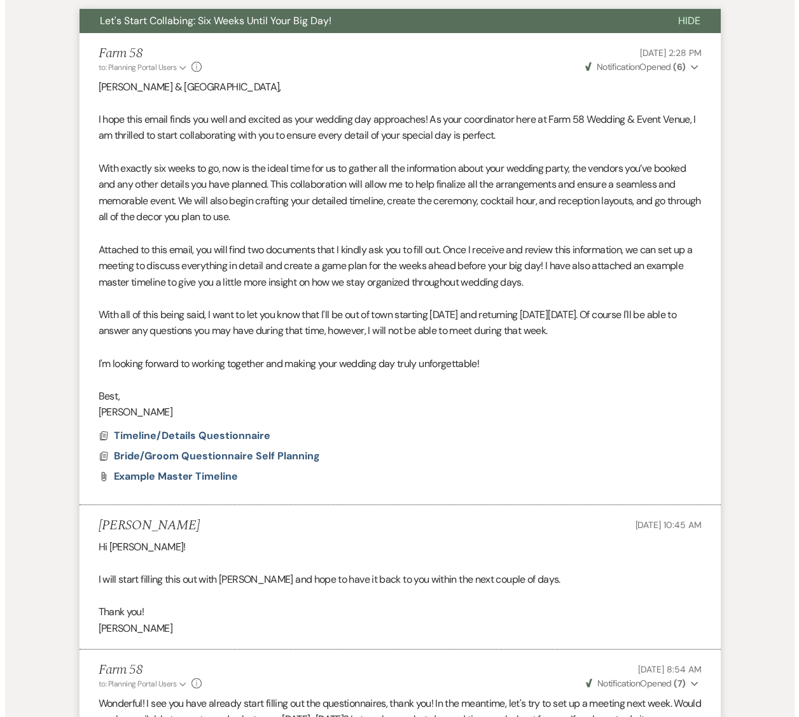
scroll to position [417, 0]
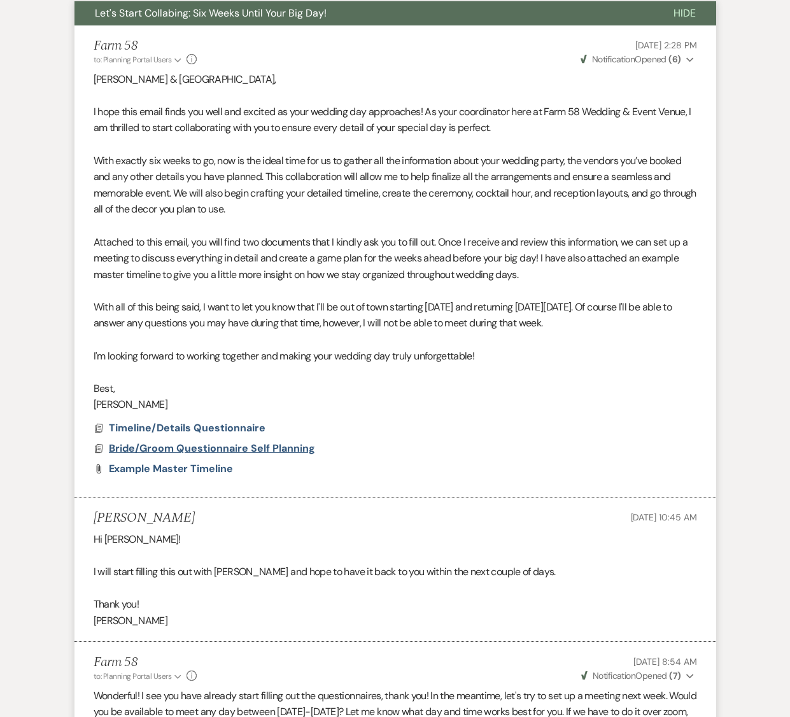
click at [207, 452] on span "Bride/Groom Questionnaire Self Planning" at bounding box center [212, 448] width 206 height 13
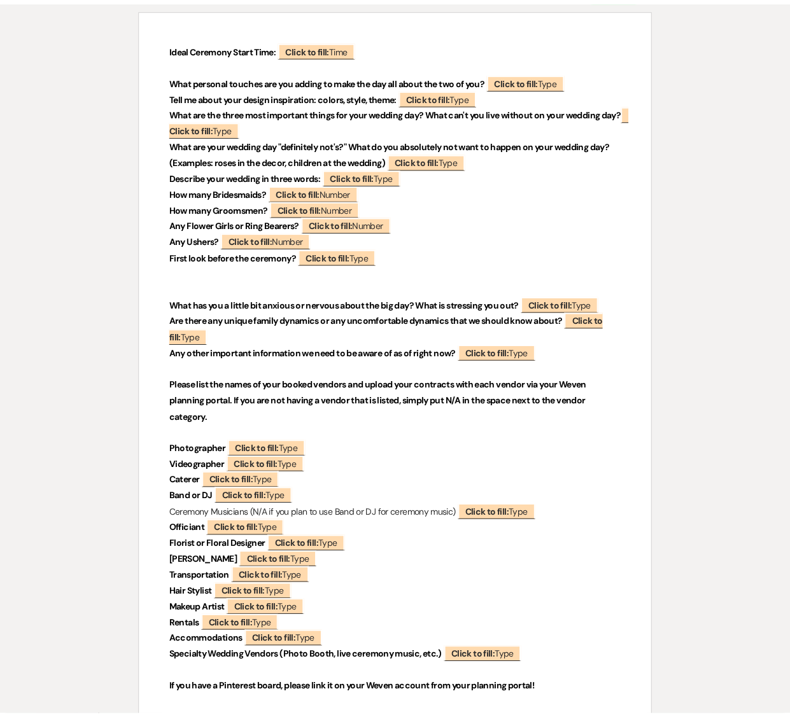
scroll to position [0, 0]
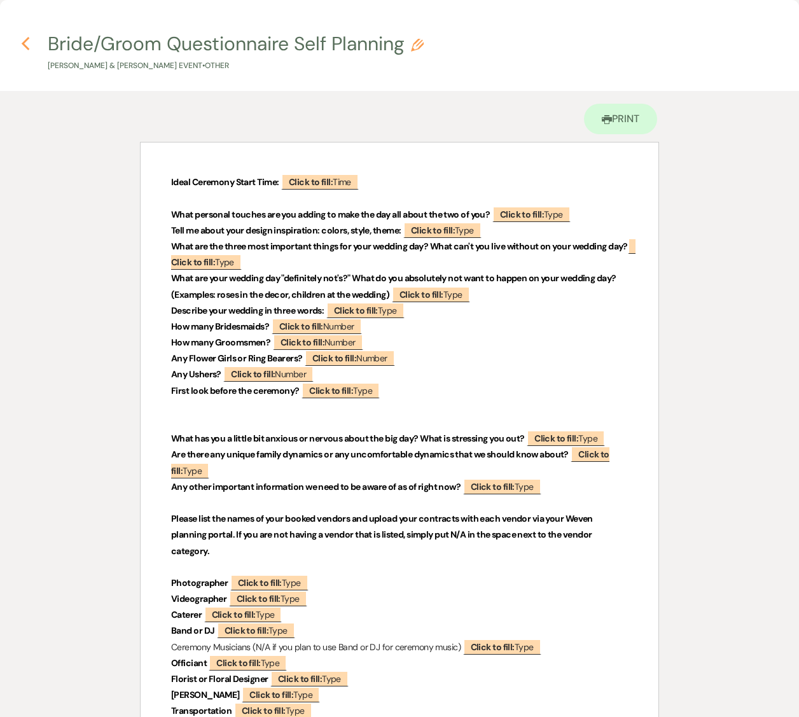
click at [26, 45] on icon "Previous" at bounding box center [26, 43] width 10 height 15
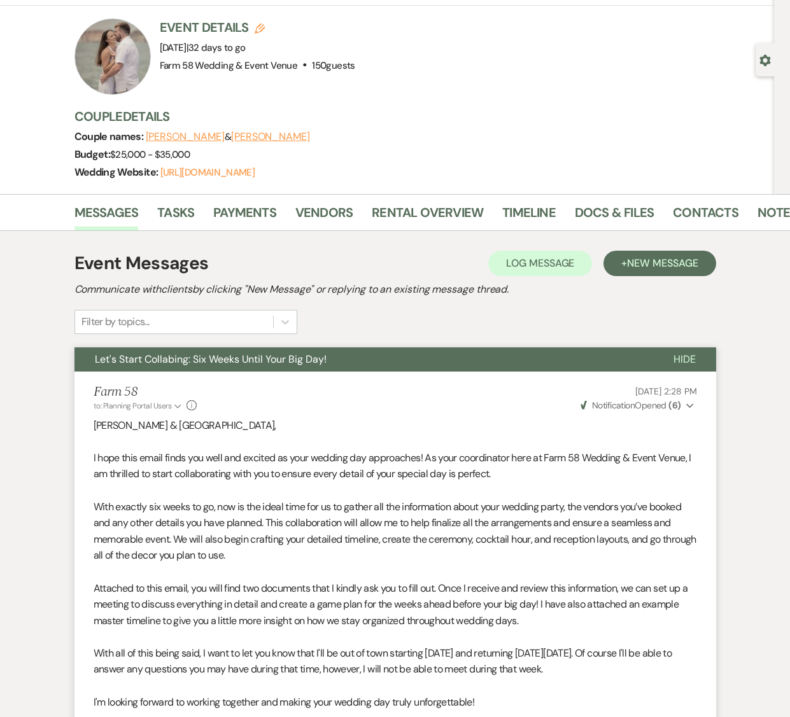
scroll to position [64, 0]
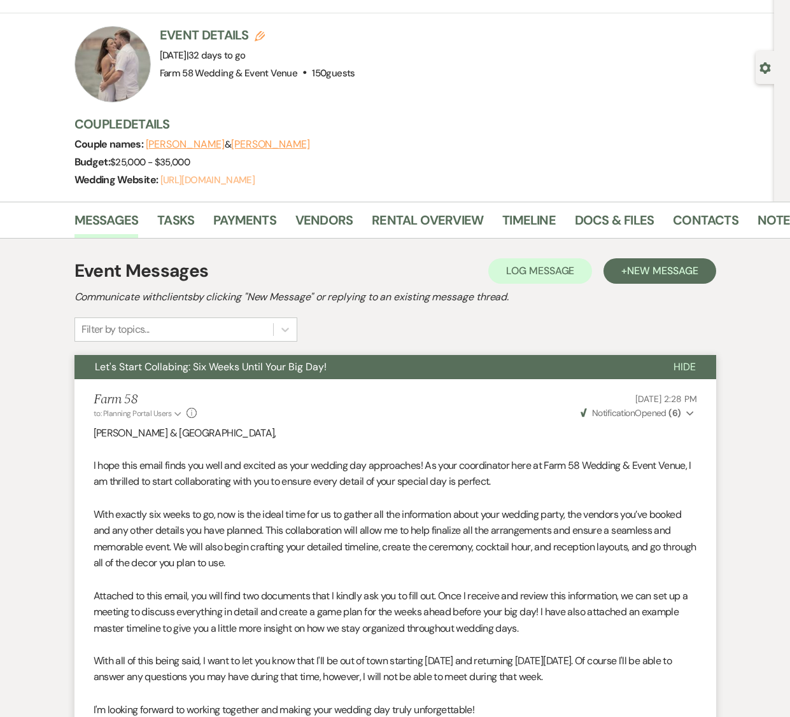
click at [209, 178] on link "[URL][DOMAIN_NAME]" at bounding box center [207, 180] width 94 height 13
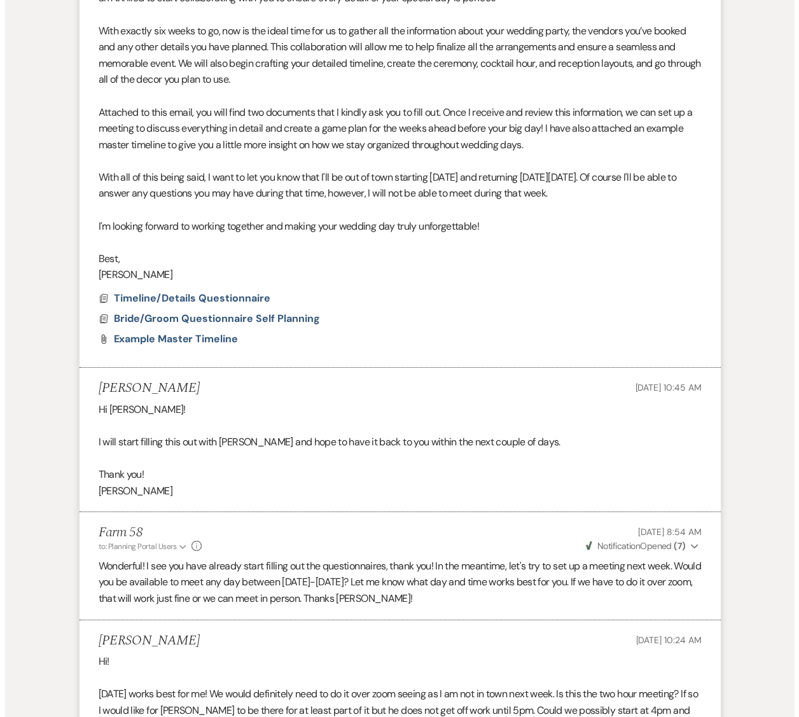
scroll to position [550, 0]
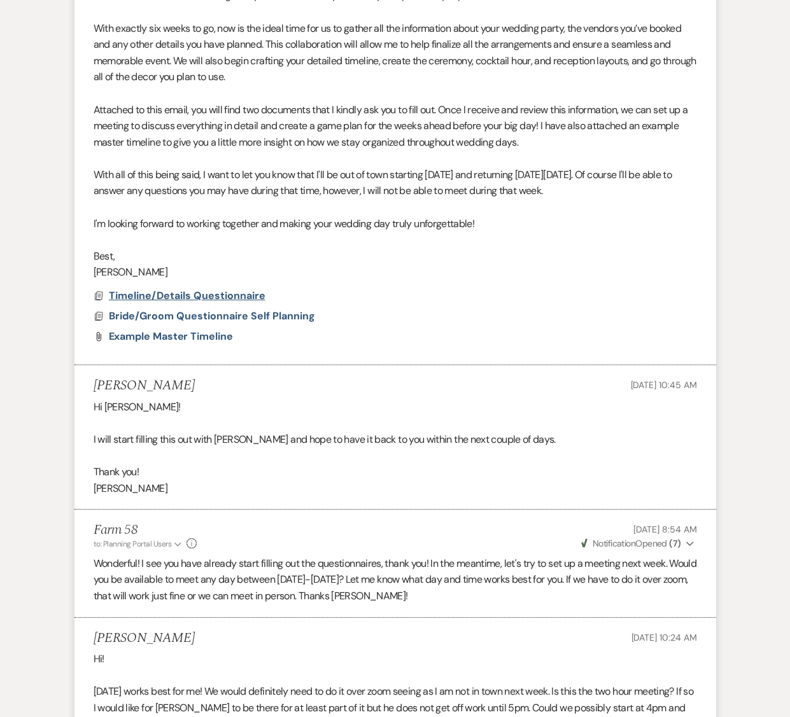
click at [224, 297] on span "Timeline/Details Questionnaire" at bounding box center [187, 295] width 157 height 13
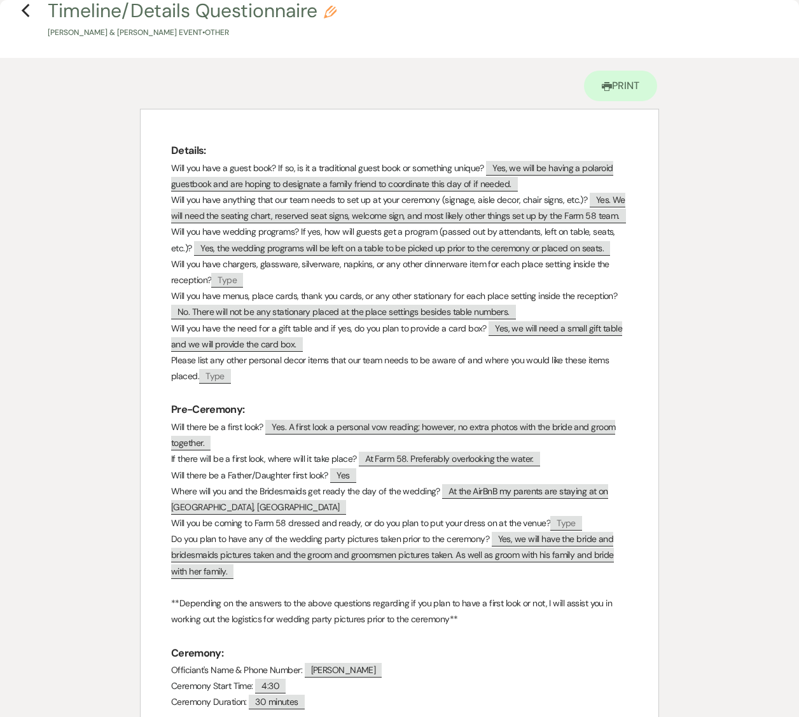
scroll to position [0, 0]
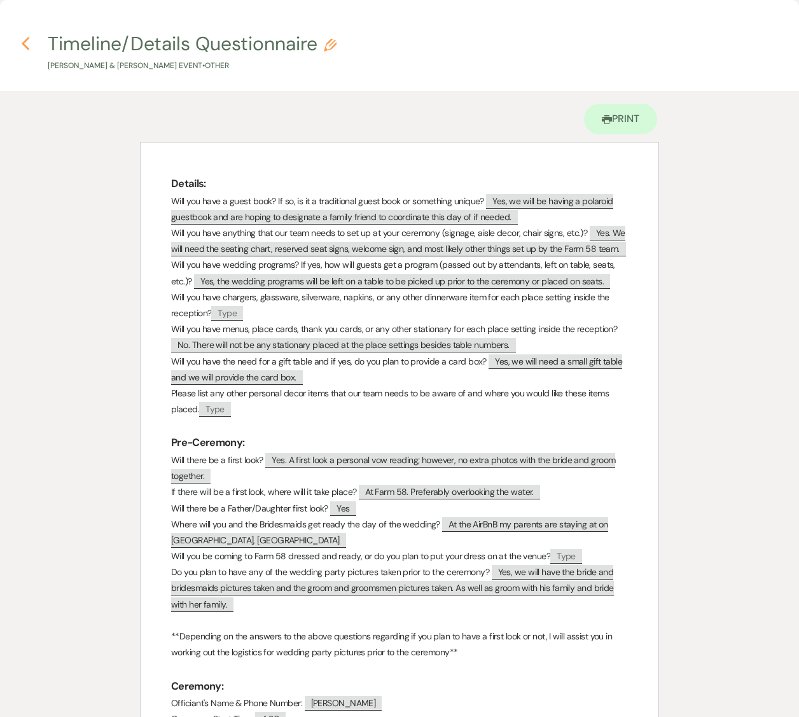
click at [27, 46] on icon "Previous" at bounding box center [26, 43] width 10 height 15
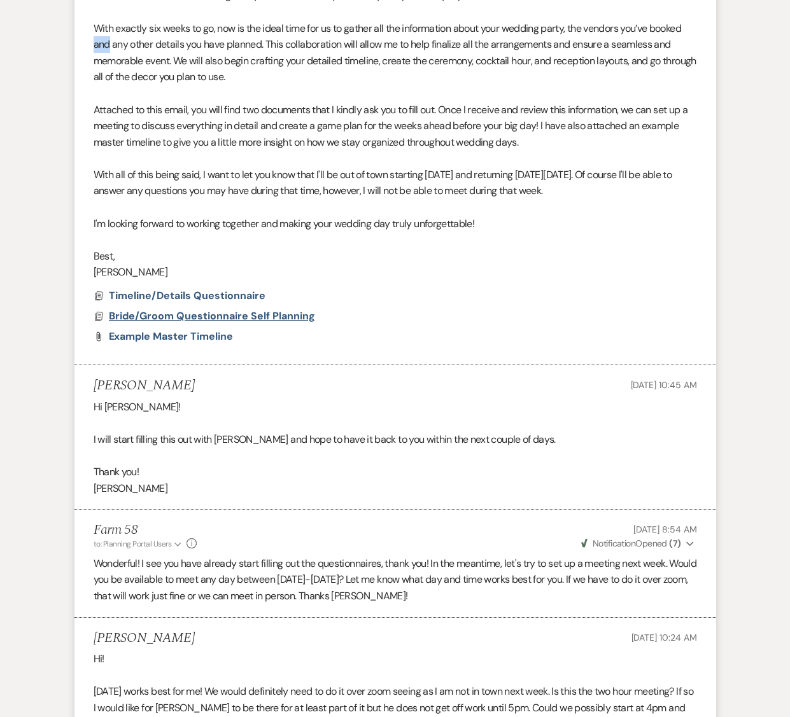
click at [163, 314] on span "Bride/Groom Questionnaire Self Planning" at bounding box center [212, 315] width 206 height 13
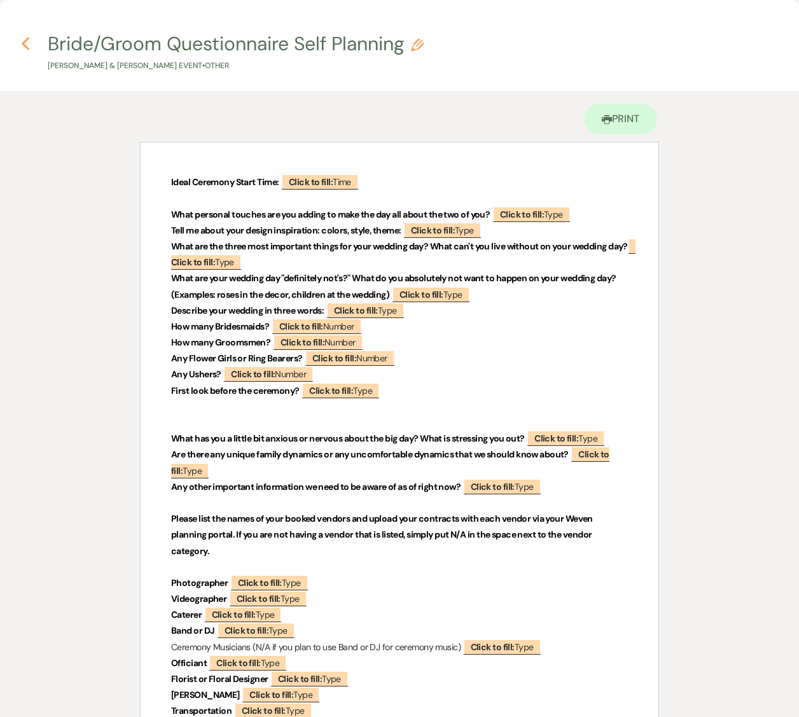
click at [25, 44] on icon "Previous" at bounding box center [26, 43] width 10 height 15
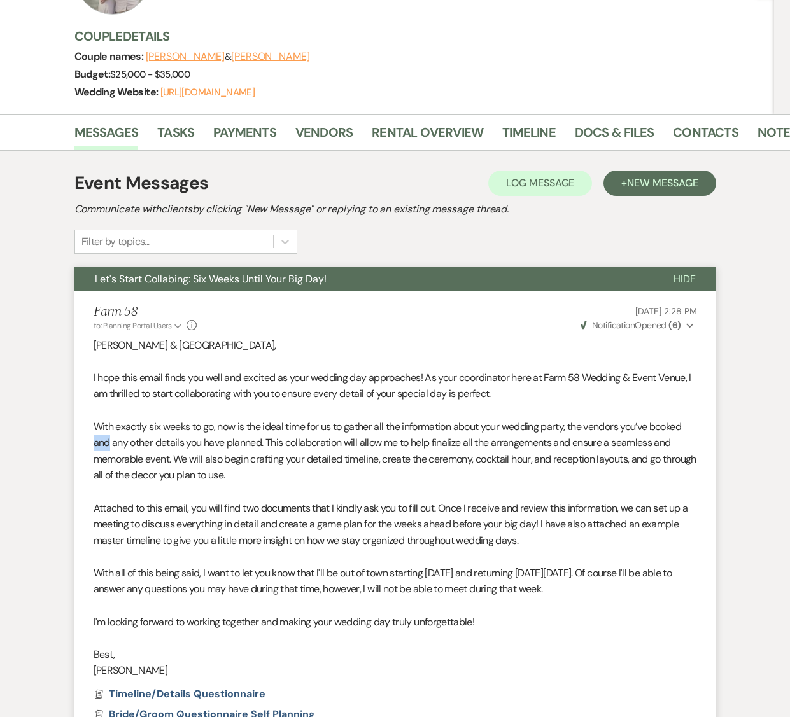
scroll to position [137, 0]
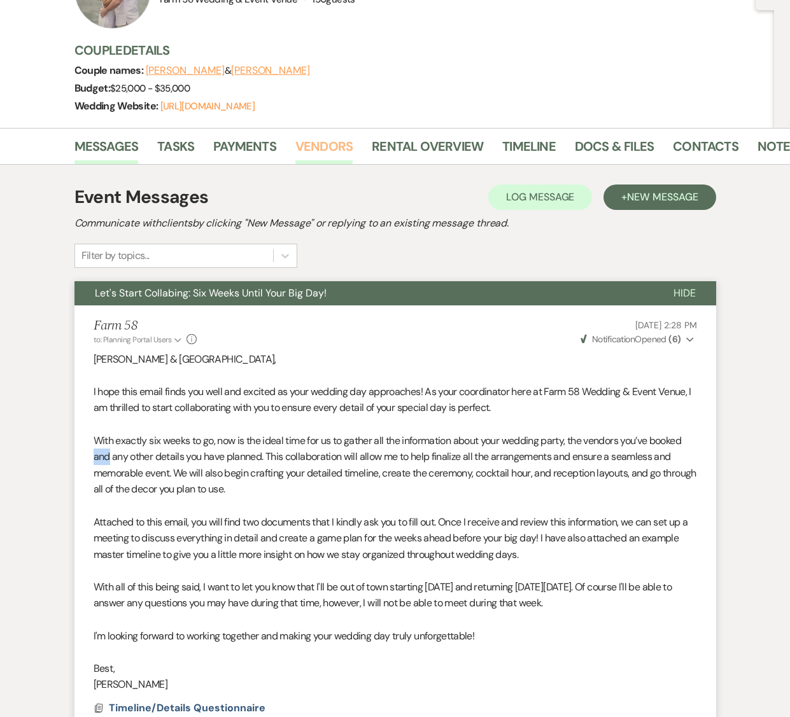
click at [304, 150] on link "Vendors" at bounding box center [323, 150] width 57 height 28
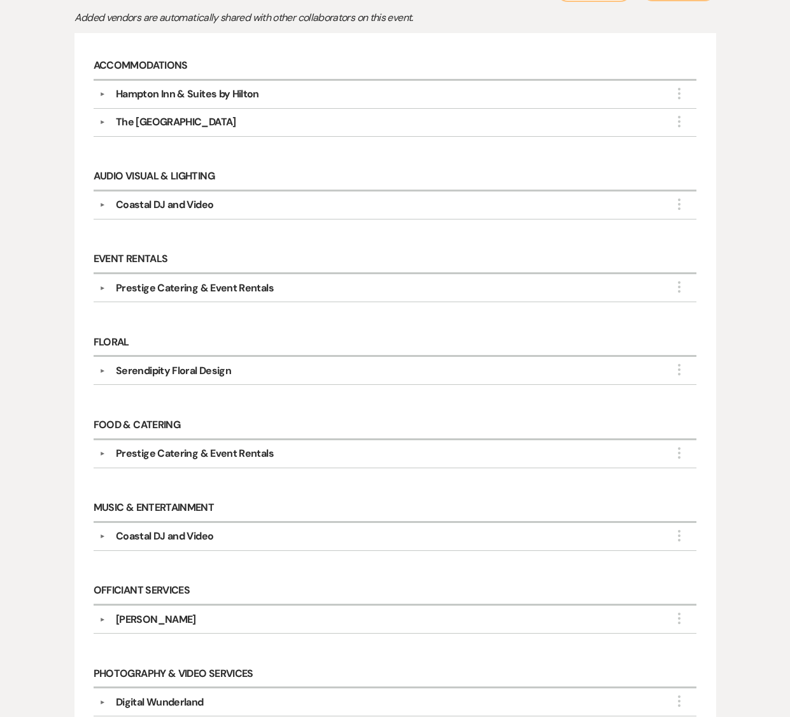
scroll to position [351, 0]
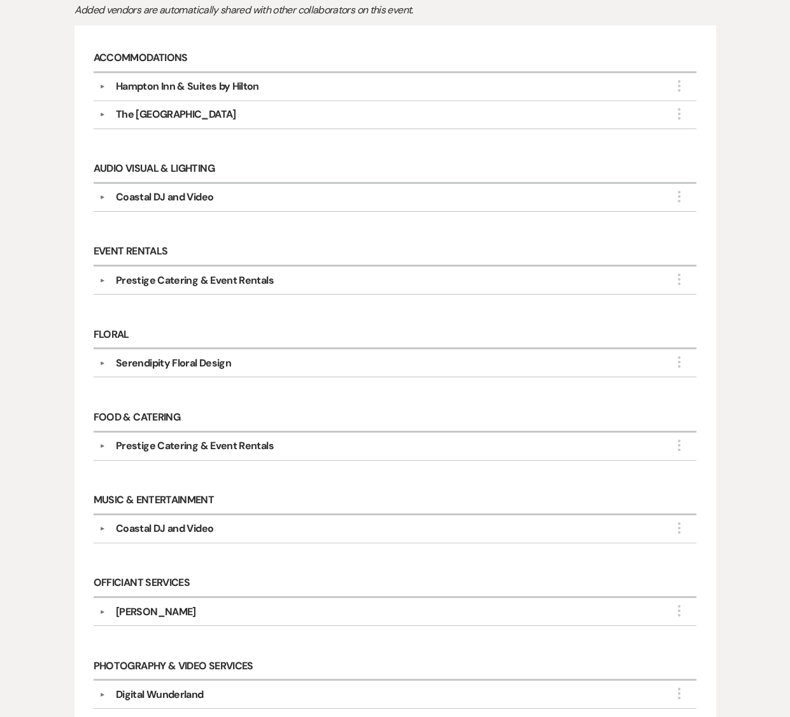
click at [97, 199] on button "▼" at bounding box center [102, 197] width 15 height 6
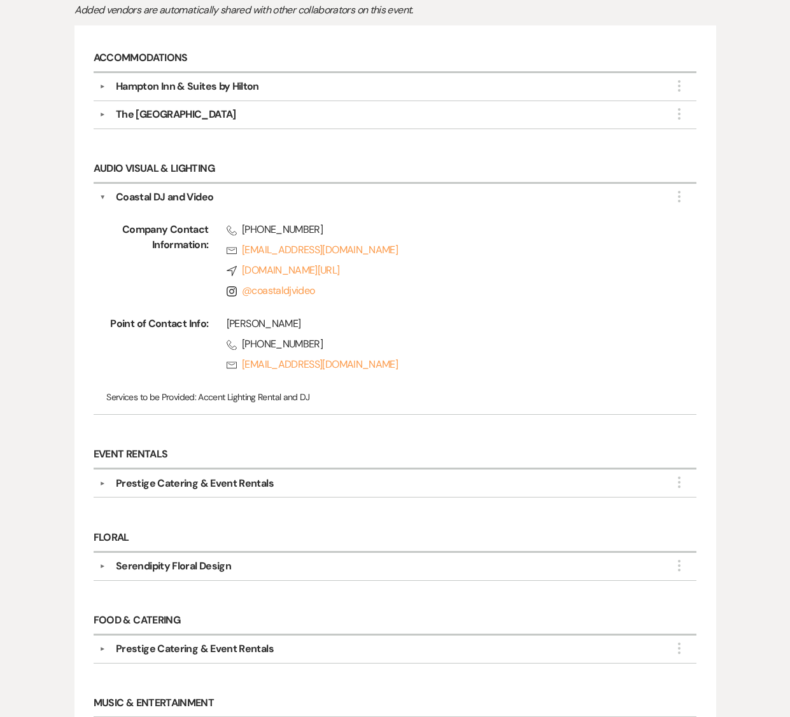
scroll to position [354, 0]
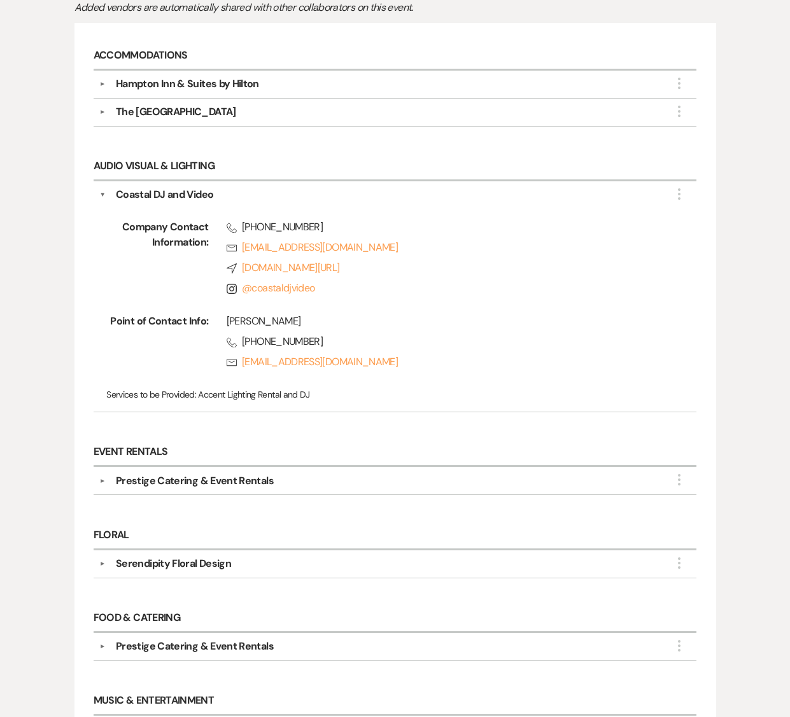
click at [102, 193] on button "▼" at bounding box center [102, 194] width 6 height 15
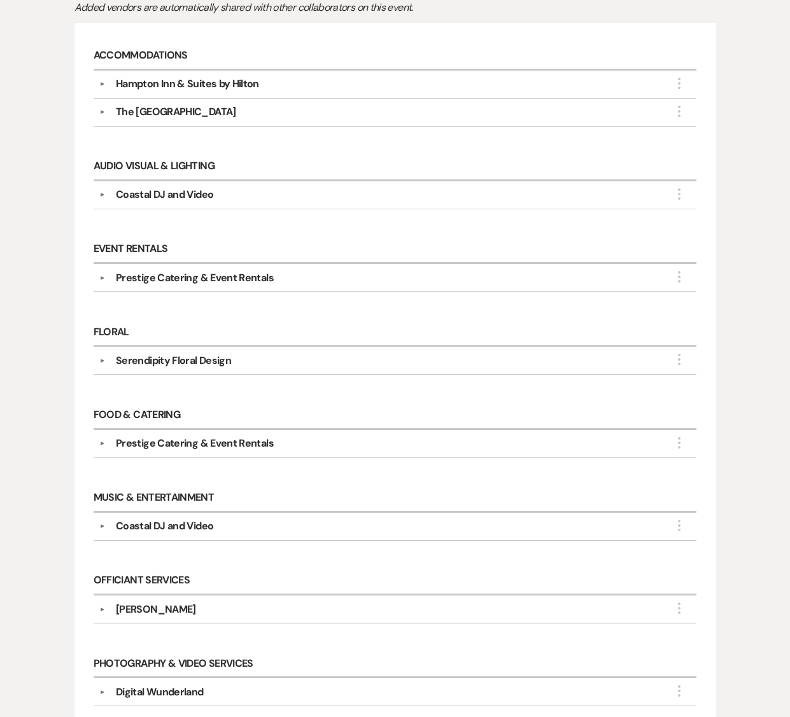
click at [101, 276] on button "▼" at bounding box center [102, 278] width 15 height 6
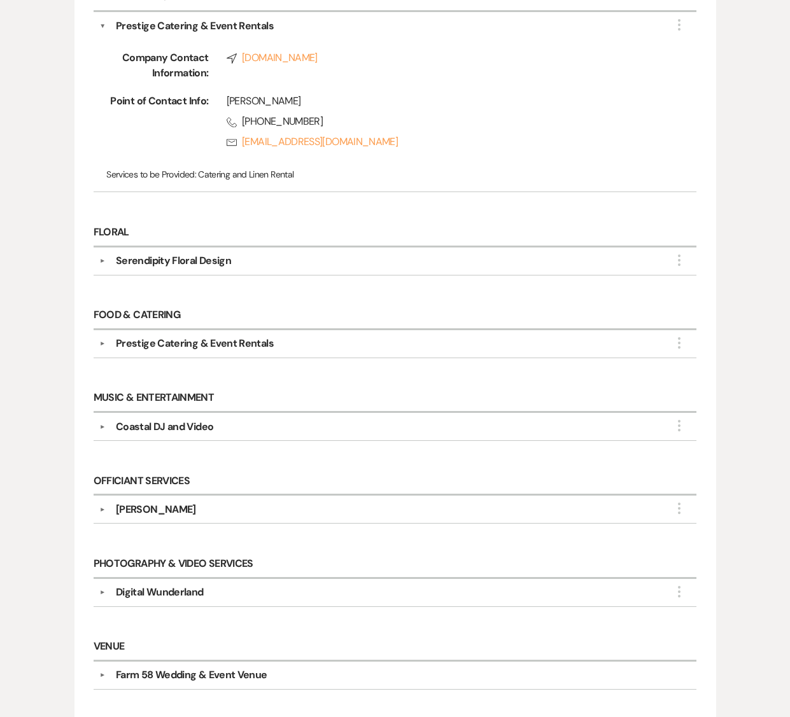
scroll to position [608, 0]
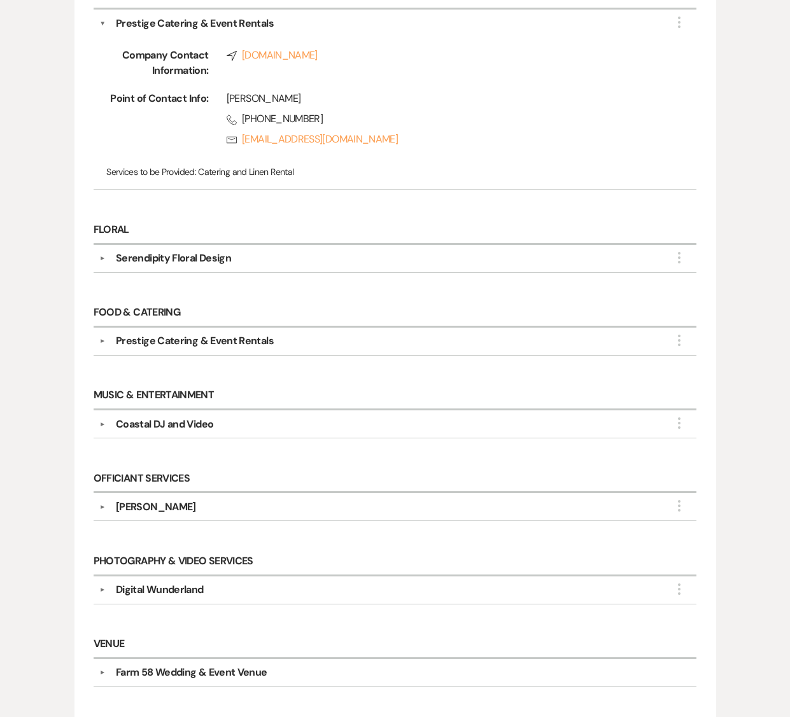
click at [106, 24] on button "▼" at bounding box center [102, 23] width 6 height 15
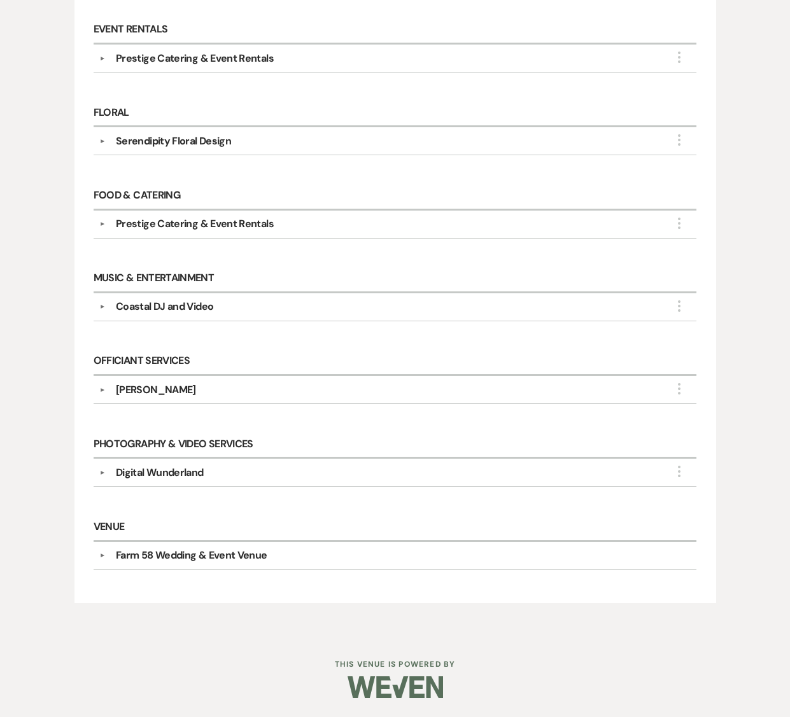
click at [171, 87] on div "Event Rentals ▼ Prestige Catering & Event Rentals More Company Contact Informat…" at bounding box center [395, 51] width 616 height 83
click at [113, 146] on div "Serendipity Floral Design" at bounding box center [398, 141] width 585 height 15
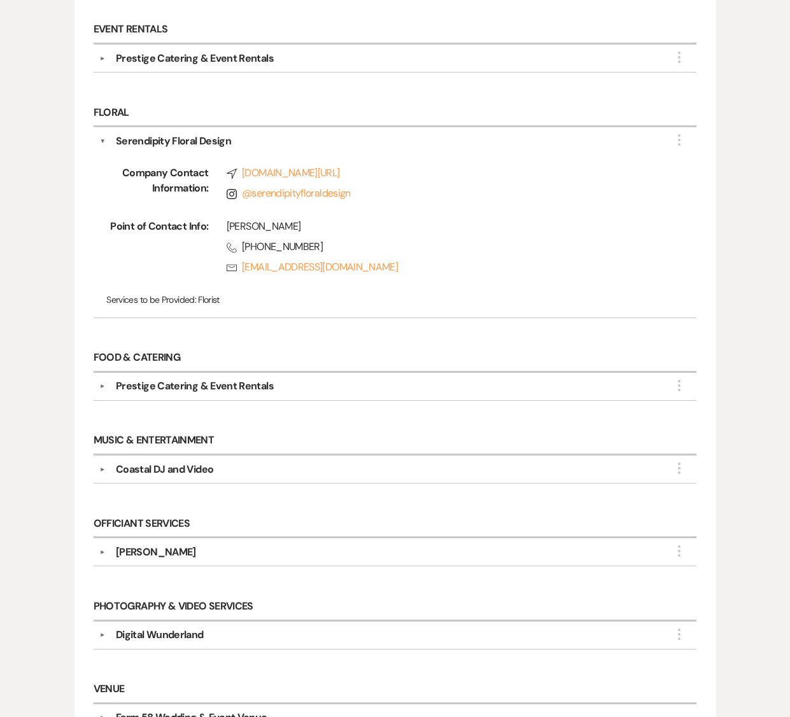
click at [101, 136] on button "▼" at bounding box center [102, 141] width 6 height 15
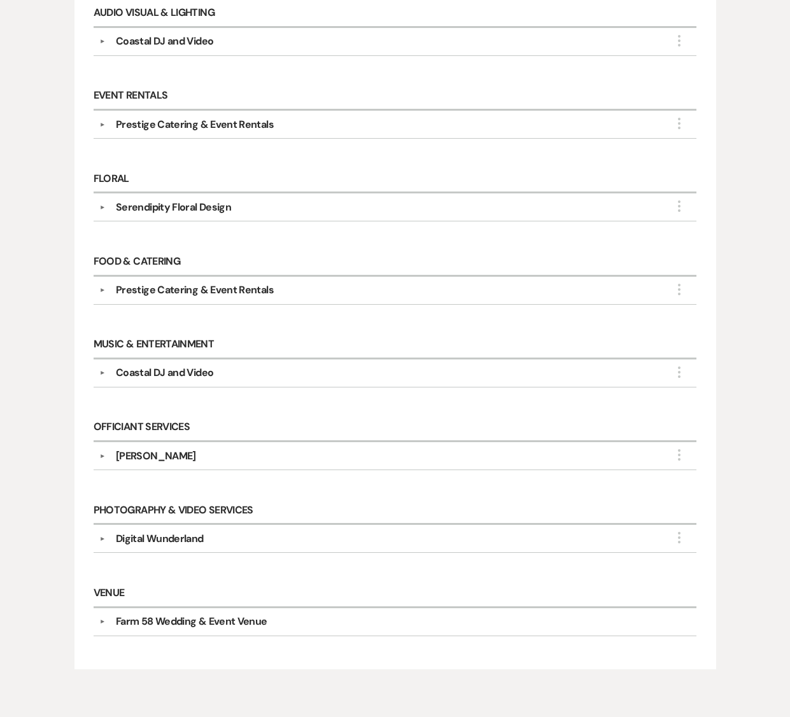
scroll to position [505, 0]
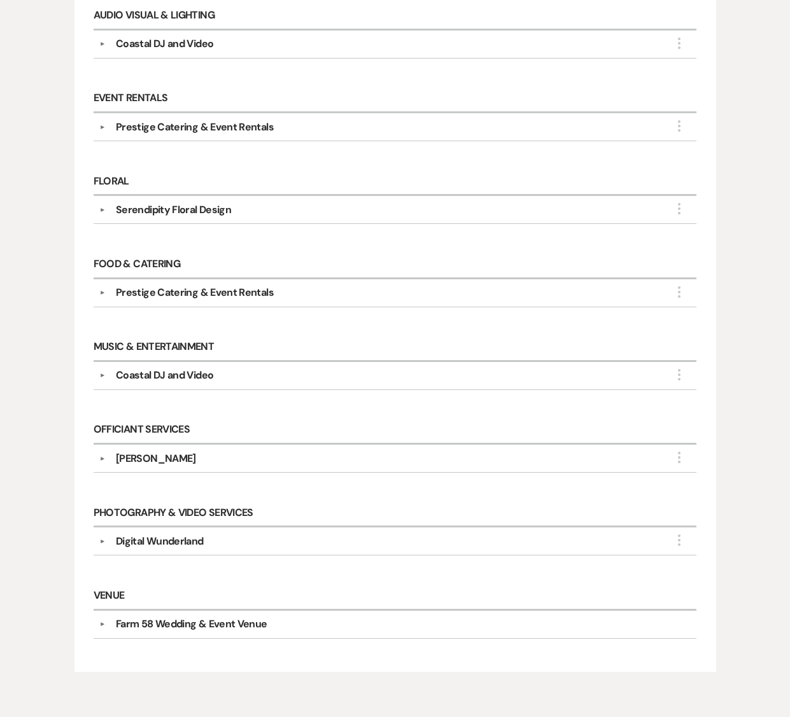
click at [167, 293] on div "Prestige Catering & Event Rentals" at bounding box center [195, 292] width 158 height 15
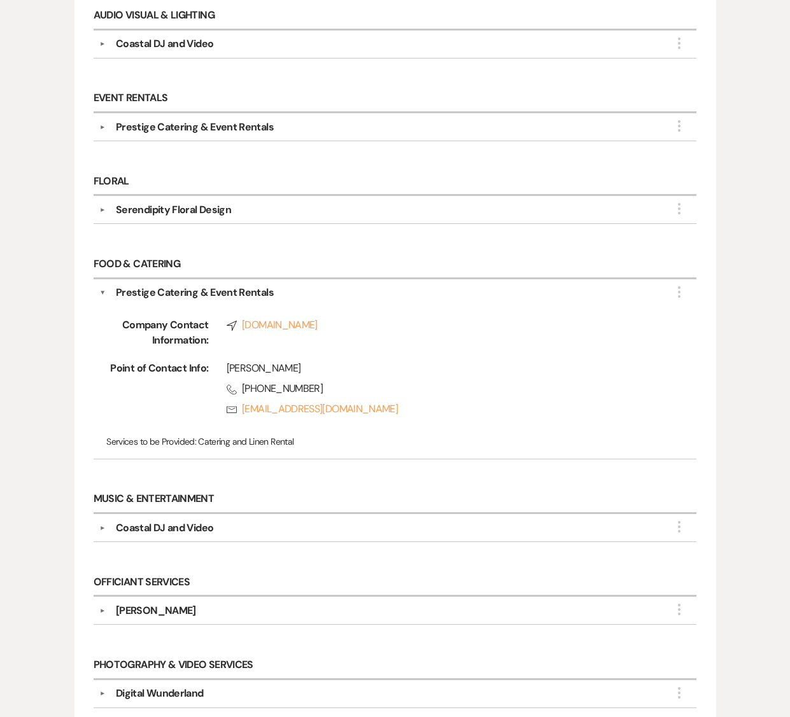
click at [167, 293] on div "Prestige Catering & Event Rentals" at bounding box center [195, 292] width 158 height 15
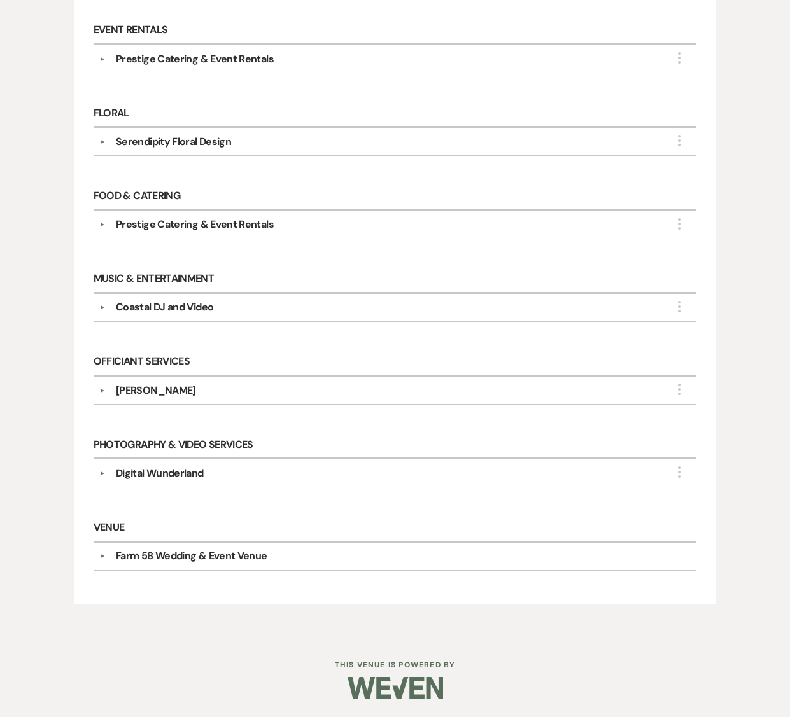
scroll to position [573, 0]
click at [143, 475] on div "Digital Wunderland" at bounding box center [159, 472] width 87 height 15
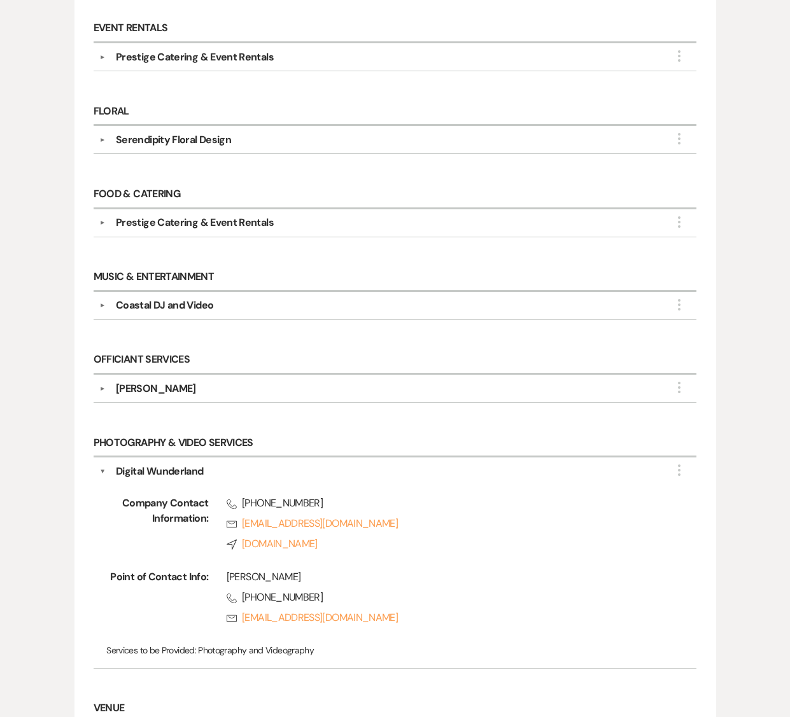
scroll to position [756, 0]
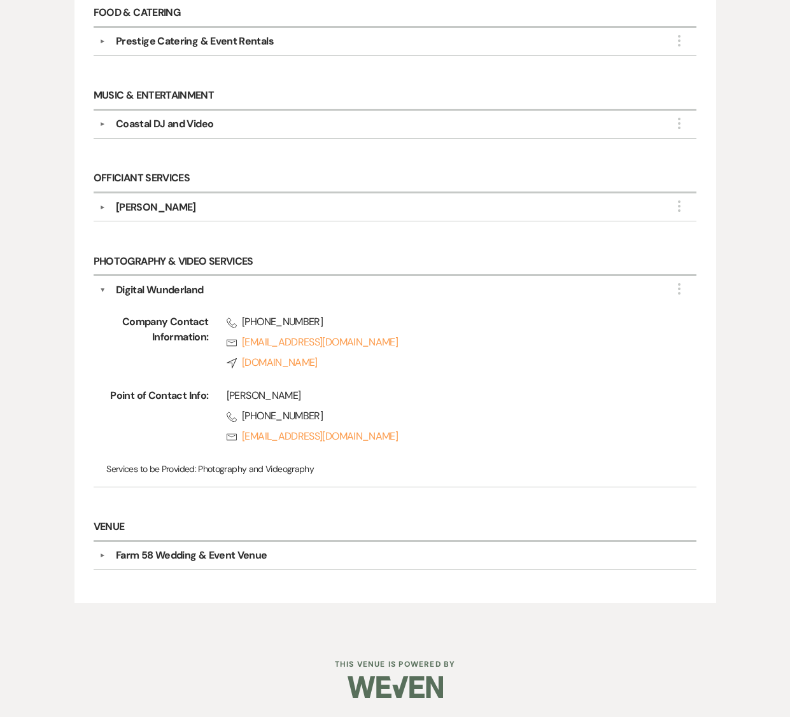
click at [116, 290] on div "Digital Wunderland" at bounding box center [159, 290] width 87 height 15
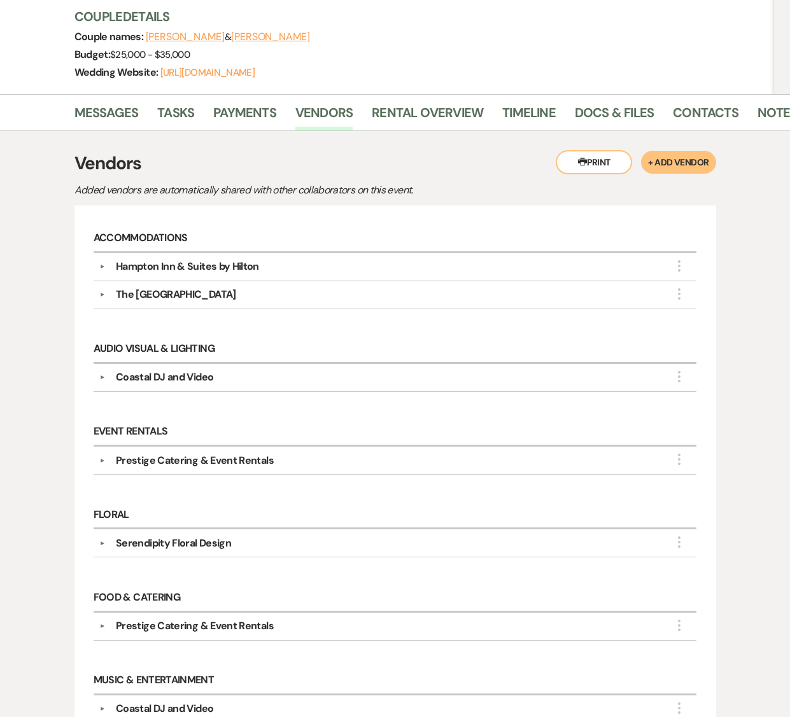
scroll to position [0, 0]
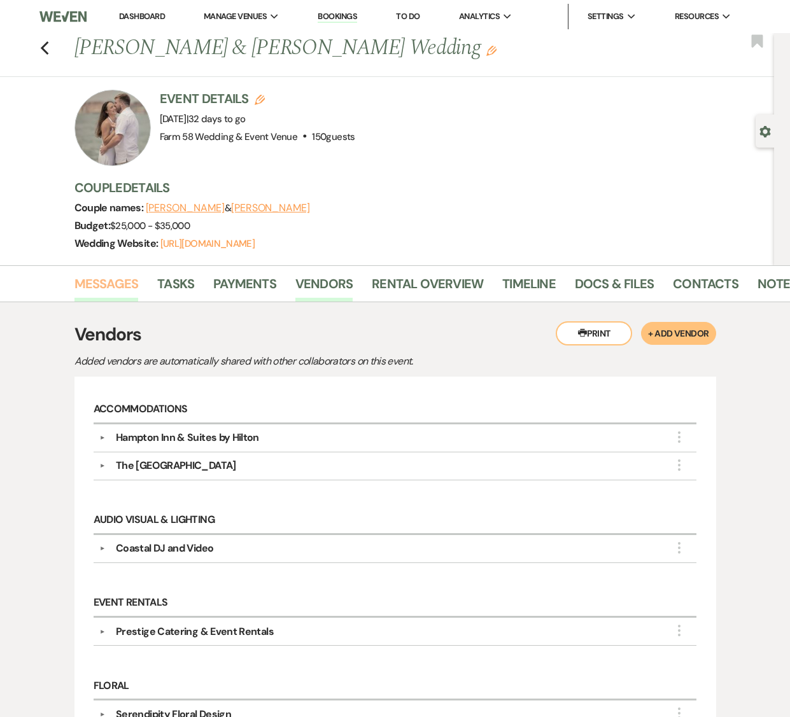
click at [122, 281] on link "Messages" at bounding box center [106, 288] width 64 height 28
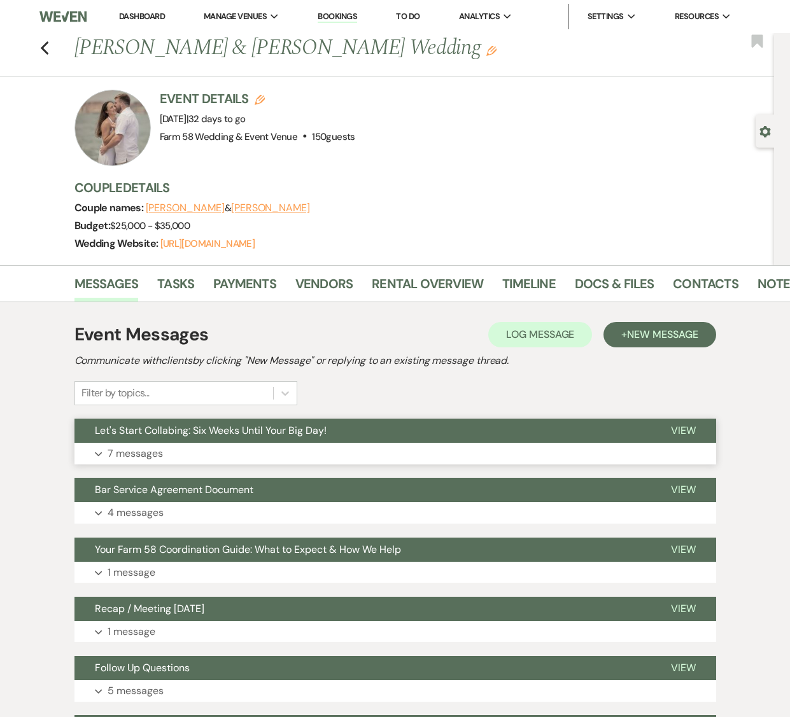
click at [143, 438] on button "Let's Start Collabing: Six Weeks Until Your Big Day!" at bounding box center [362, 431] width 576 height 24
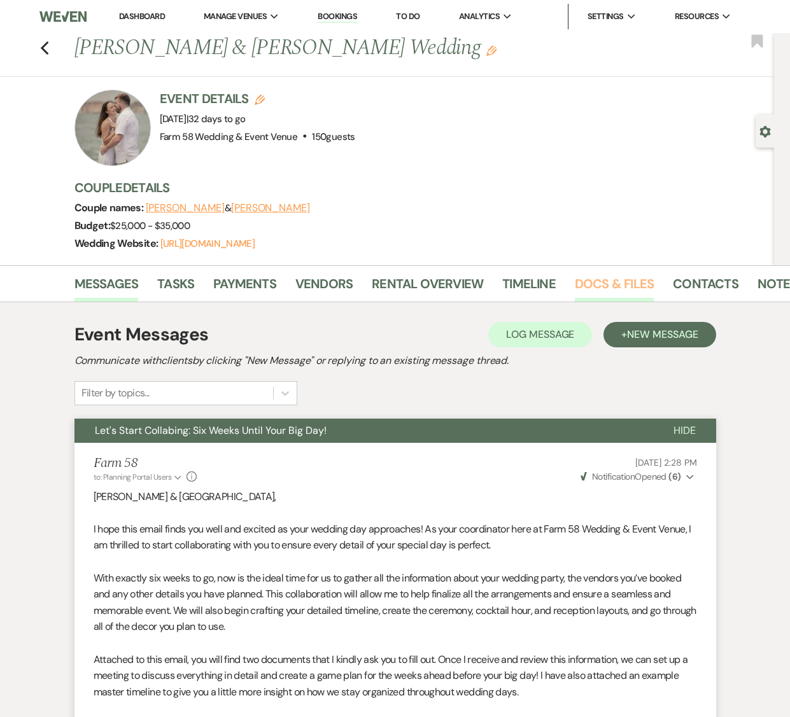
click at [588, 291] on link "Docs & Files" at bounding box center [614, 288] width 79 height 28
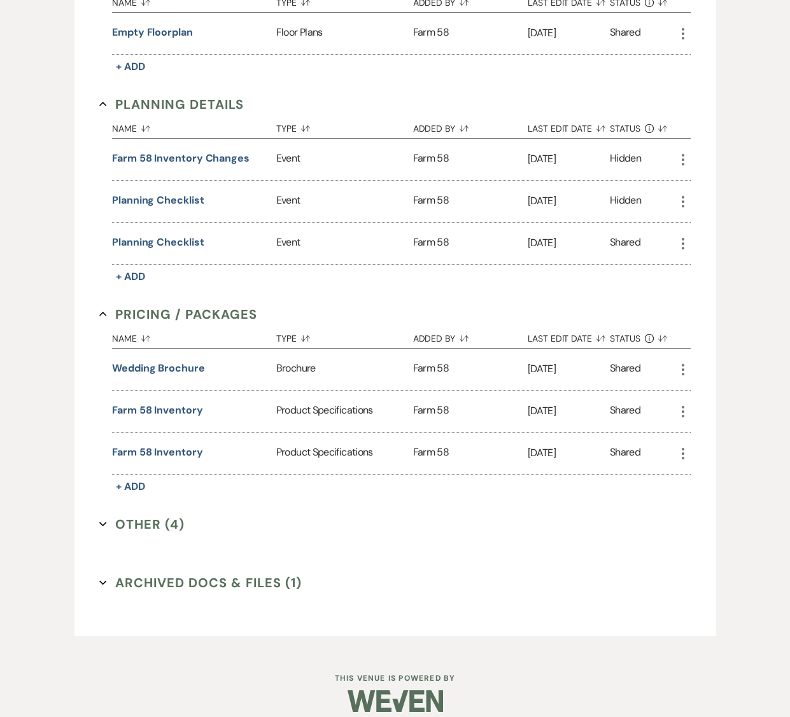
scroll to position [685, 0]
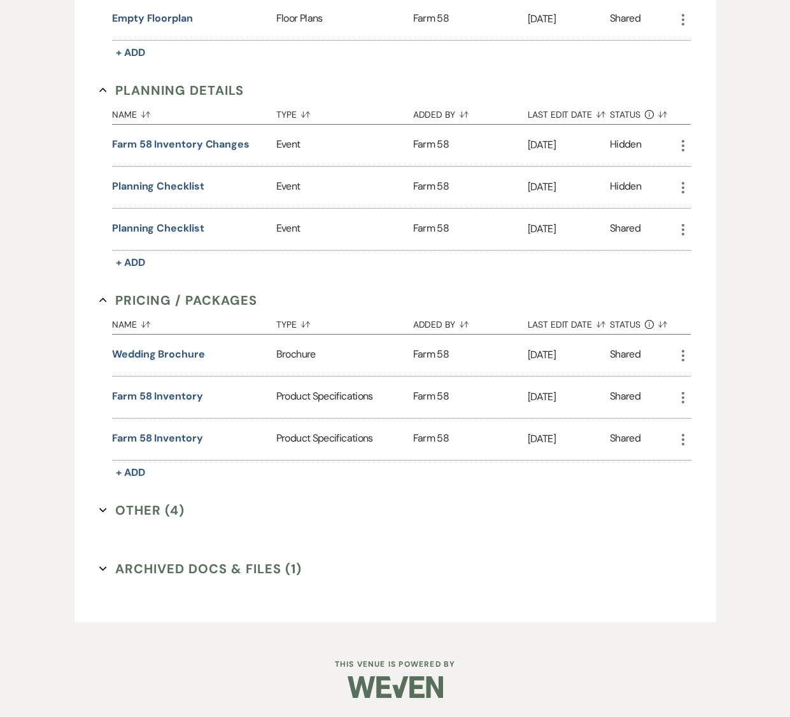
click at [182, 560] on button "Archived Docs & Files (1) Expand" at bounding box center [200, 568] width 202 height 19
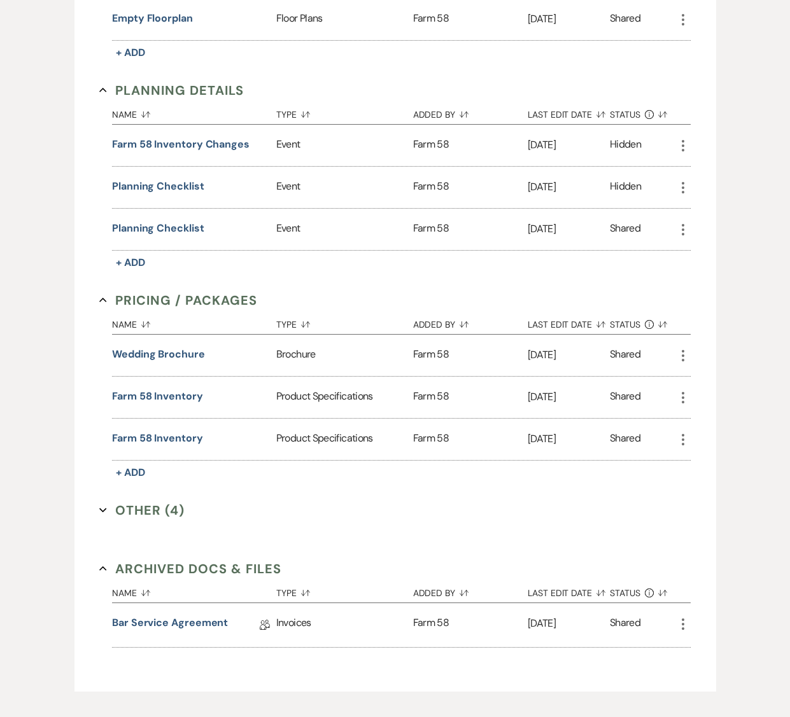
click at [182, 565] on button "Archived Docs & Files Collapse" at bounding box center [190, 568] width 182 height 19
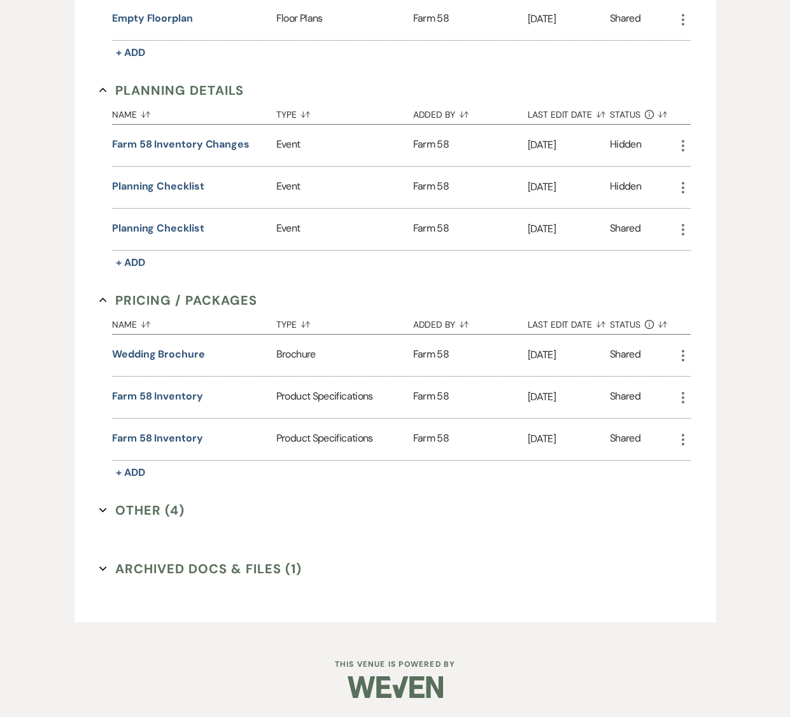
click at [113, 510] on button "Other (4) Expand" at bounding box center [141, 510] width 85 height 19
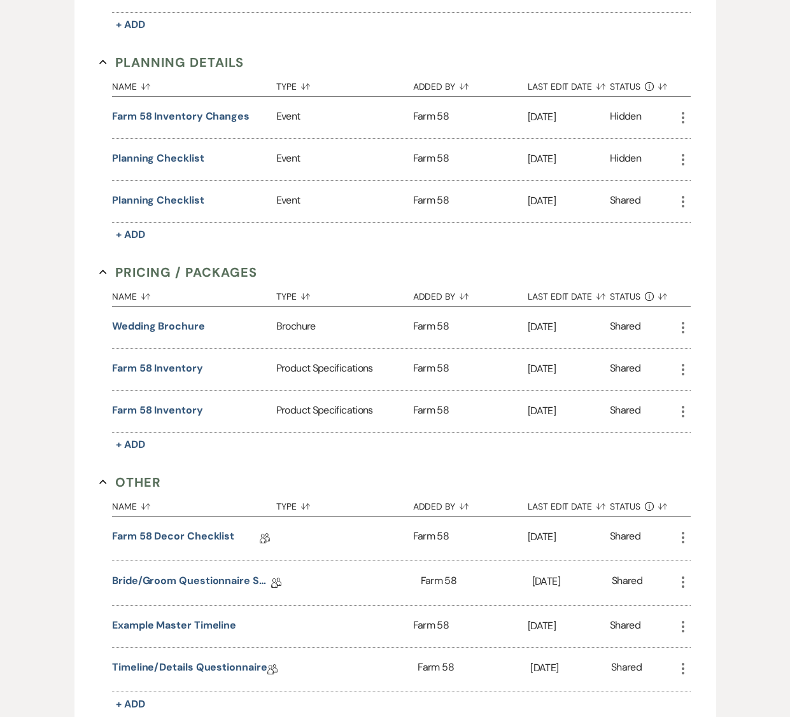
scroll to position [739, 0]
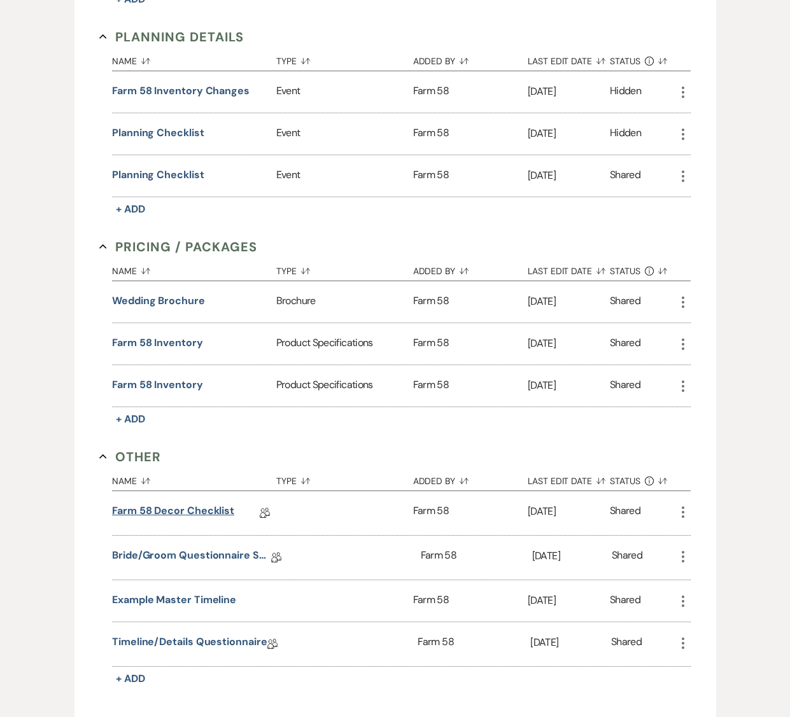
click at [132, 515] on link "Farm 58 Decor Checklist" at bounding box center [173, 513] width 122 height 20
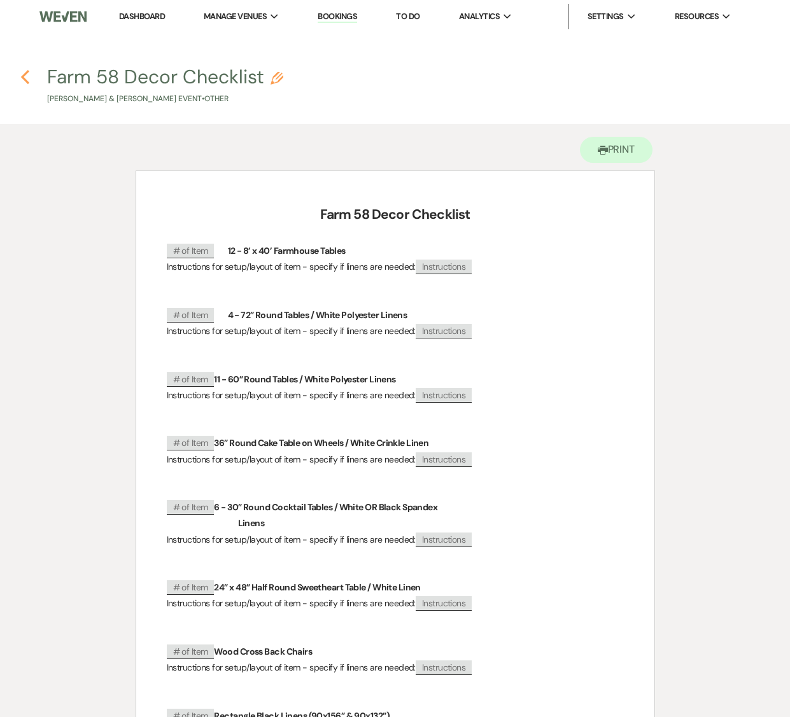
click at [25, 77] on icon "Previous" at bounding box center [25, 76] width 10 height 15
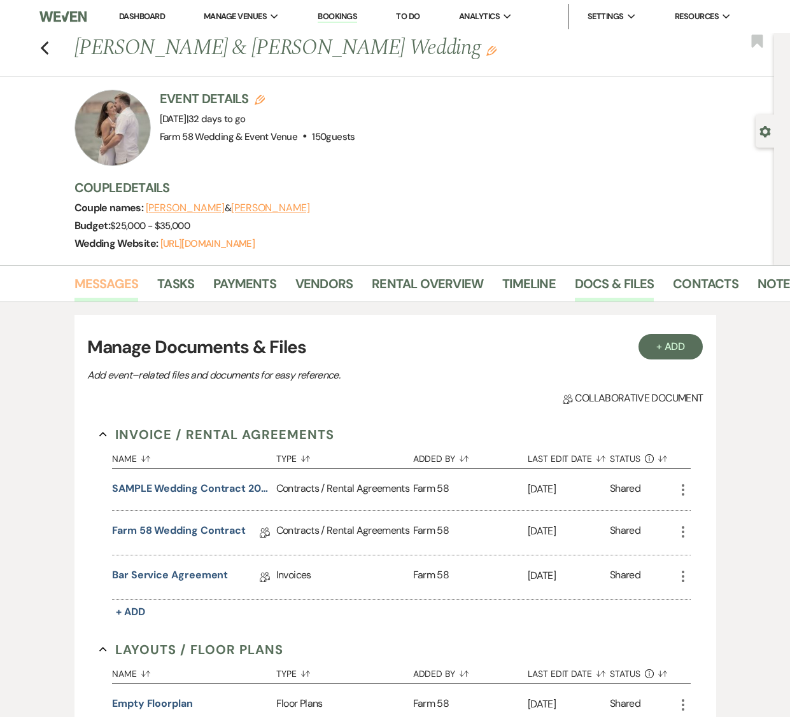
click at [91, 276] on link "Messages" at bounding box center [106, 288] width 64 height 28
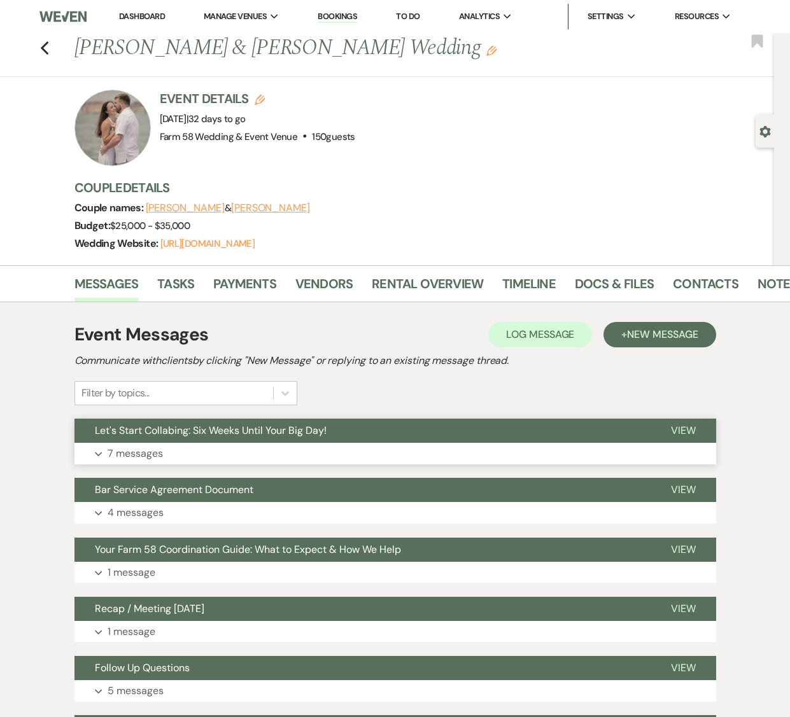
click at [123, 444] on button "Expand 7 messages" at bounding box center [394, 454] width 641 height 22
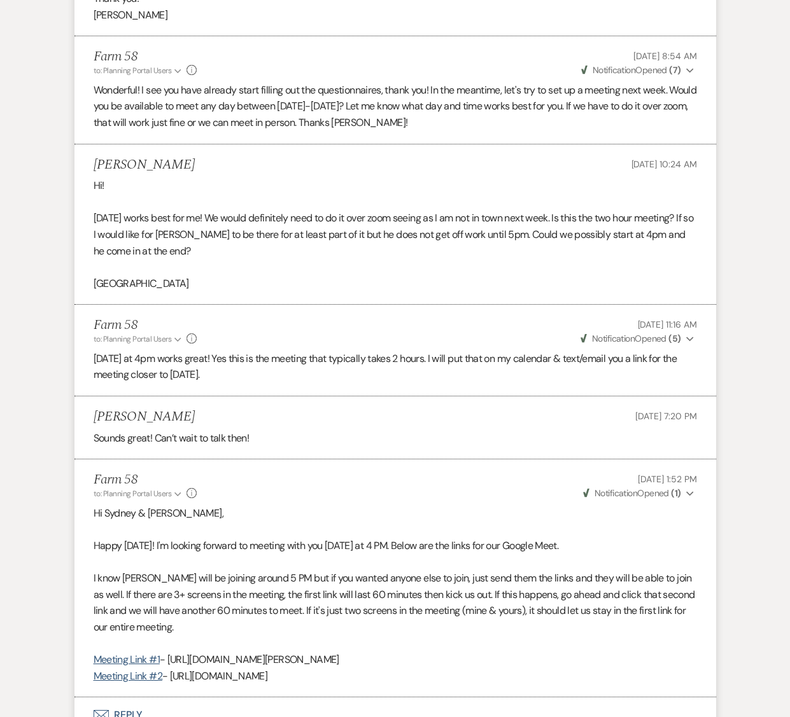
scroll to position [1257, 0]
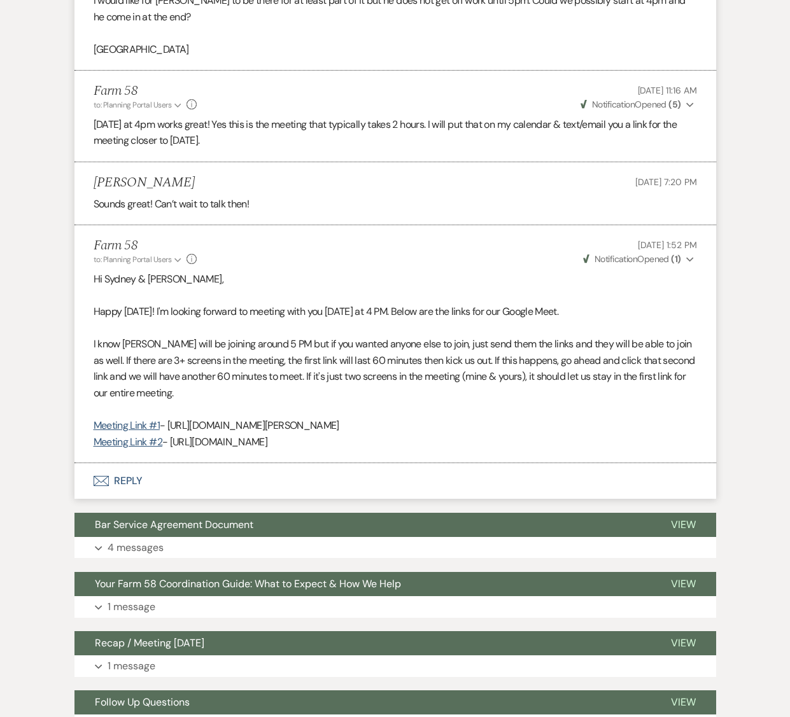
click at [686, 256] on icon "Expand" at bounding box center [690, 259] width 8 height 9
click at [688, 258] on icon "Collapse" at bounding box center [690, 259] width 8 height 9
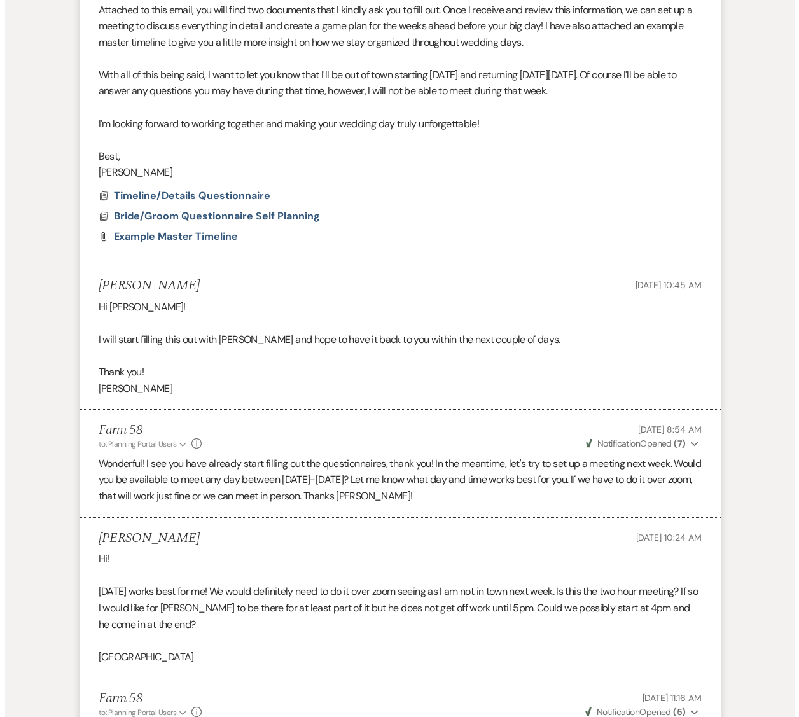
scroll to position [641, 0]
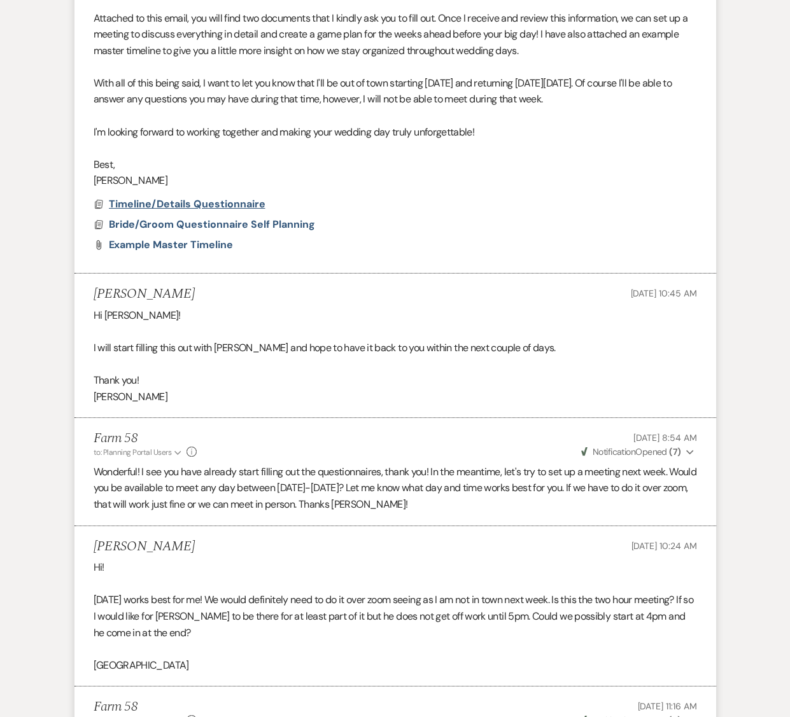
click at [213, 207] on span "Timeline/Details Questionnaire" at bounding box center [187, 203] width 157 height 13
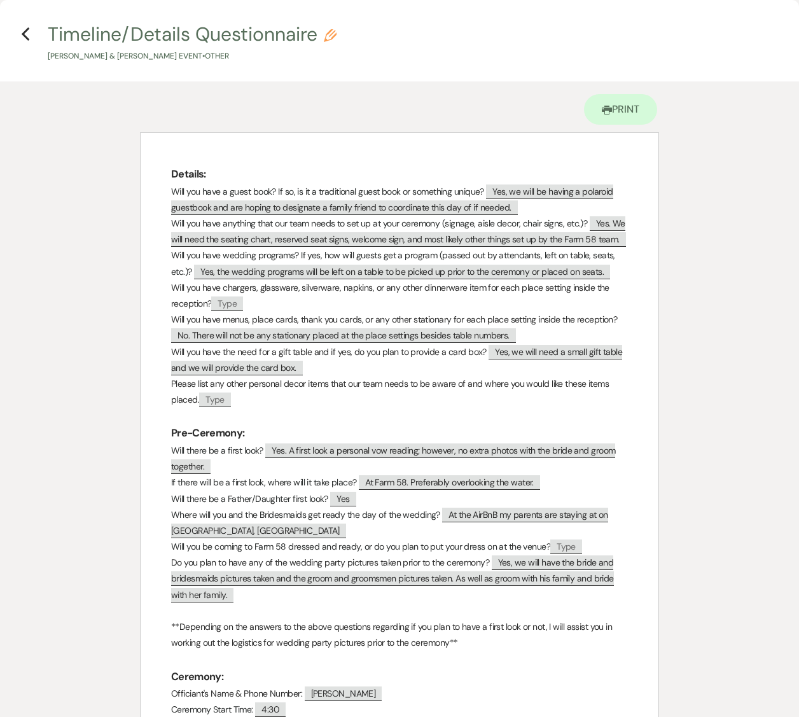
scroll to position [0, 0]
